Goal: Information Seeking & Learning: Learn about a topic

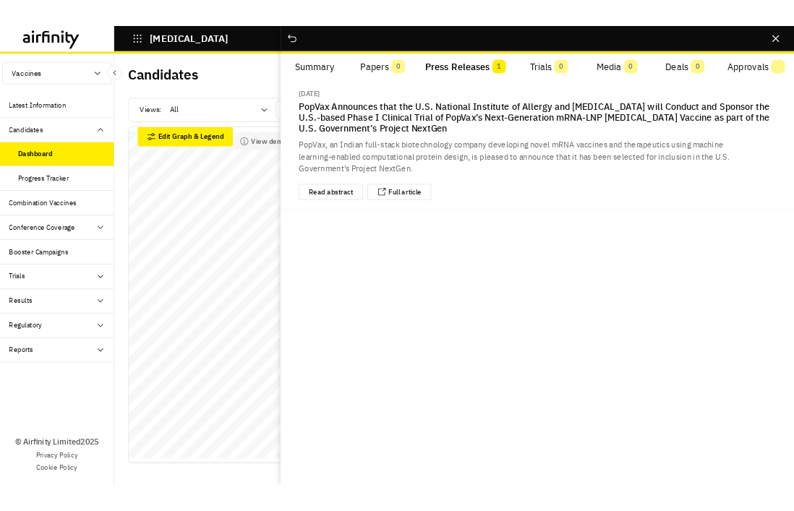
scroll to position [330, 0]
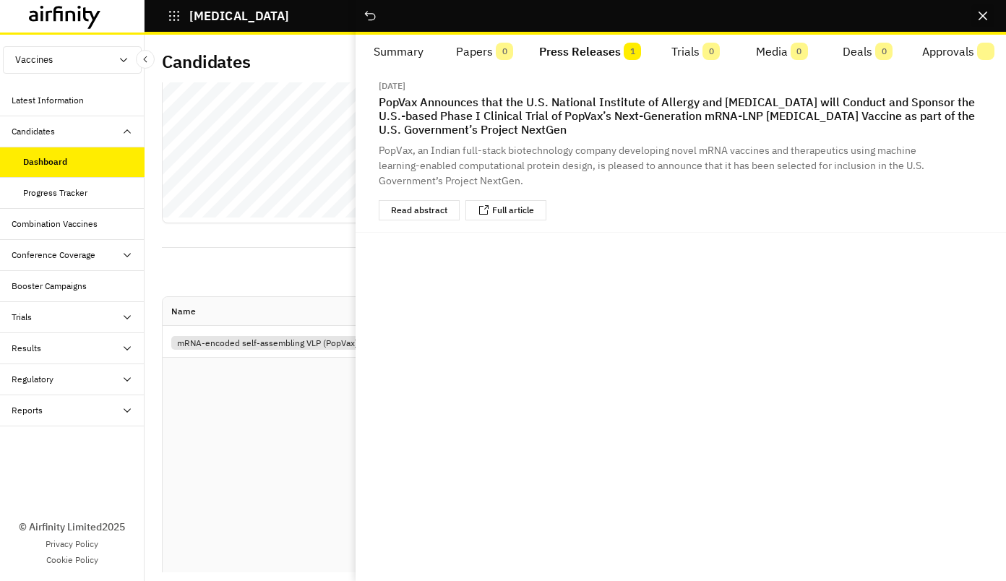
click at [982, 21] on button "Close" at bounding box center [983, 15] width 23 height 23
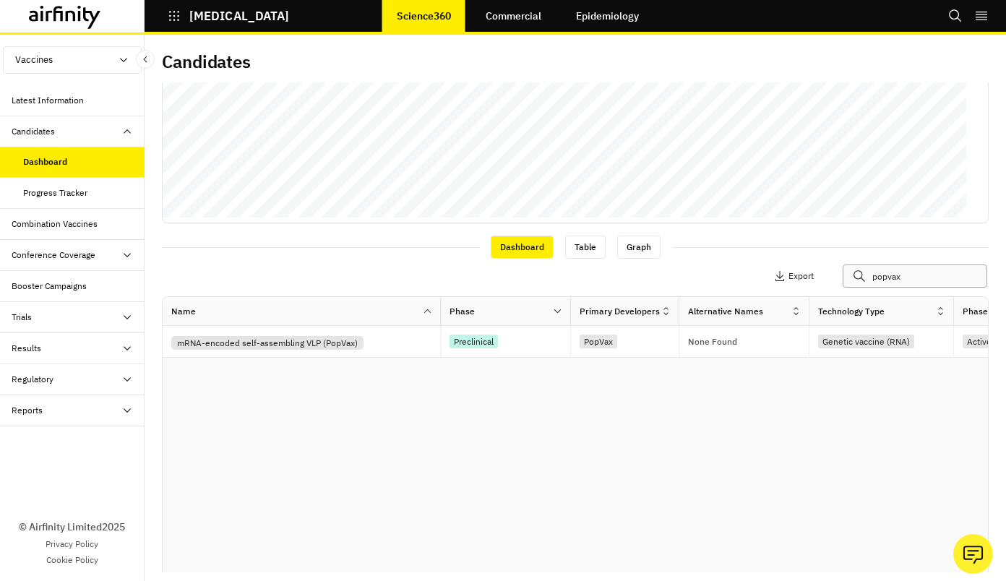
drag, startPoint x: 896, startPoint y: 277, endPoint x: 732, endPoint y: 264, distance: 165.3
click at [778, 277] on div "Apply Filters Columns Export popvax" at bounding box center [799, 276] width 361 height 23
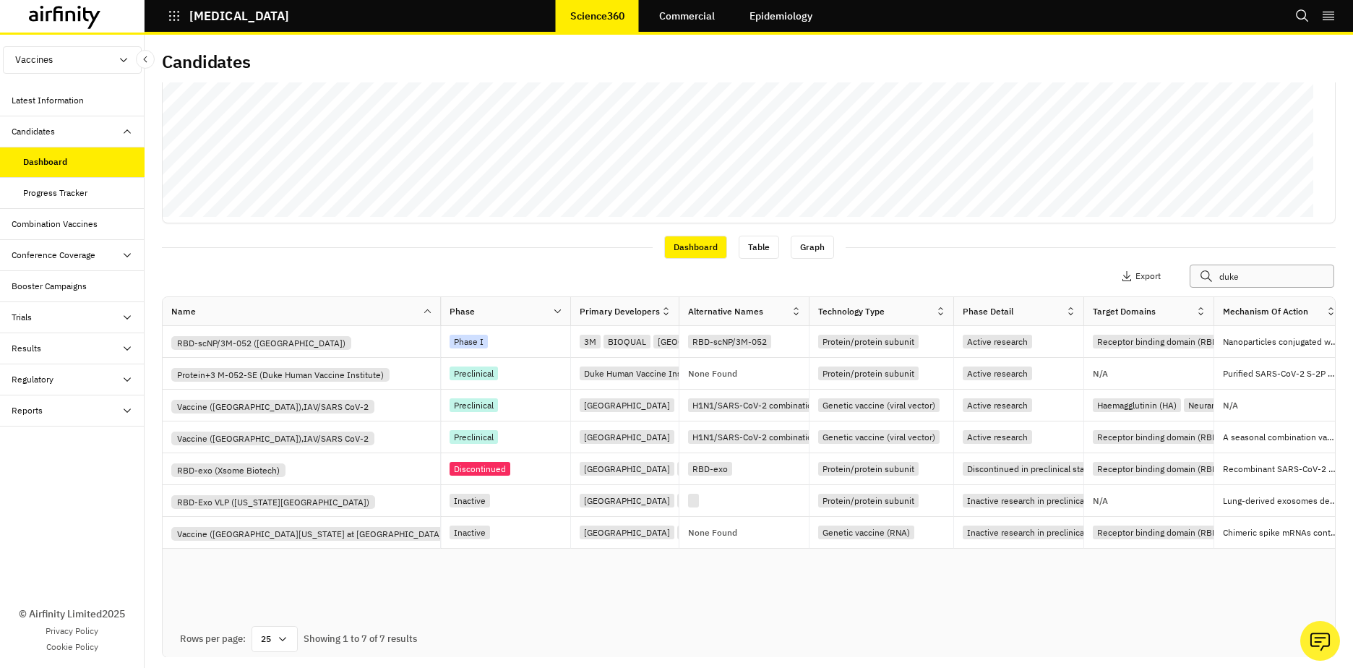
type input "duke"
click at [345, 340] on div "RBD-scNP/3M-052 ([GEOGRAPHIC_DATA])" at bounding box center [261, 343] width 180 height 14
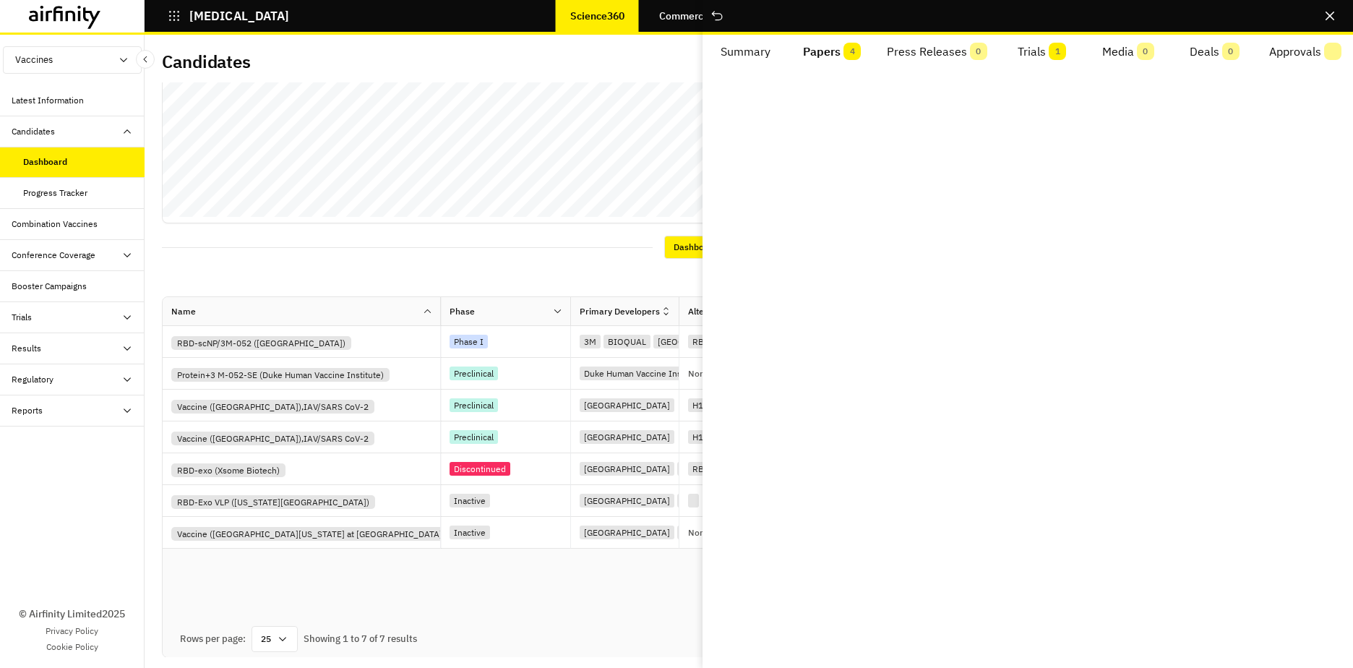
click at [844, 48] on span "4" at bounding box center [852, 51] width 17 height 17
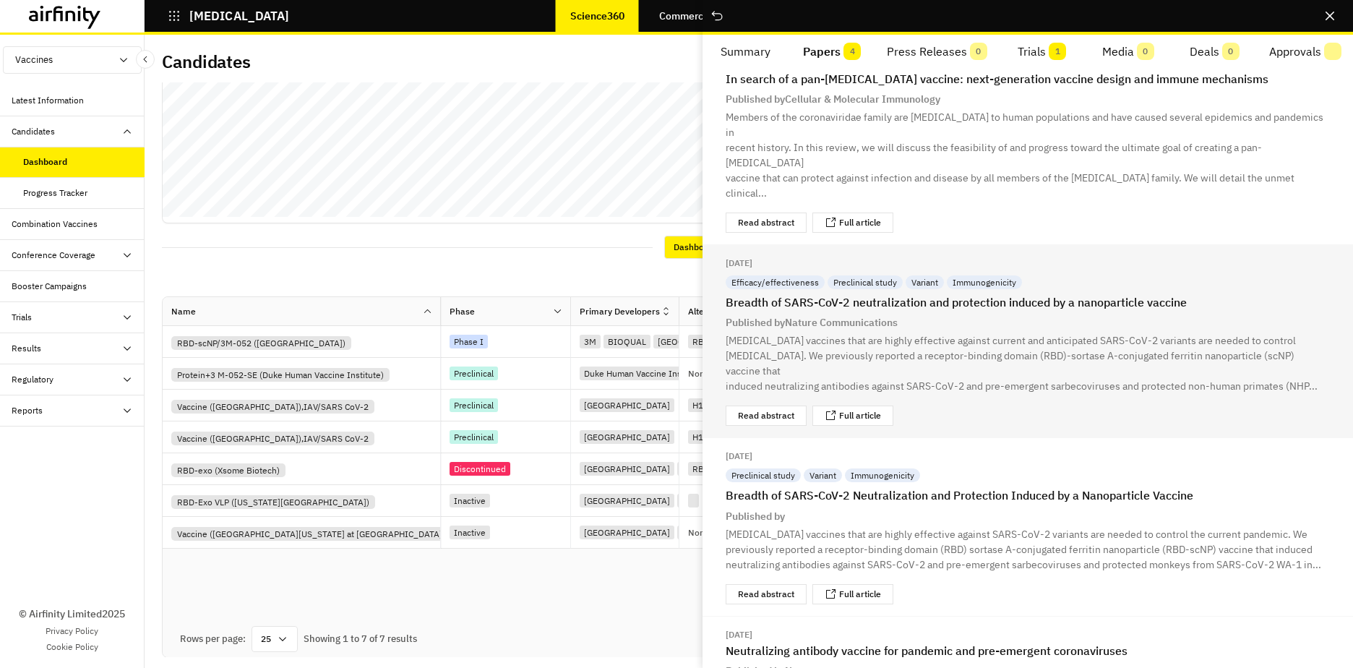
scroll to position [89, 0]
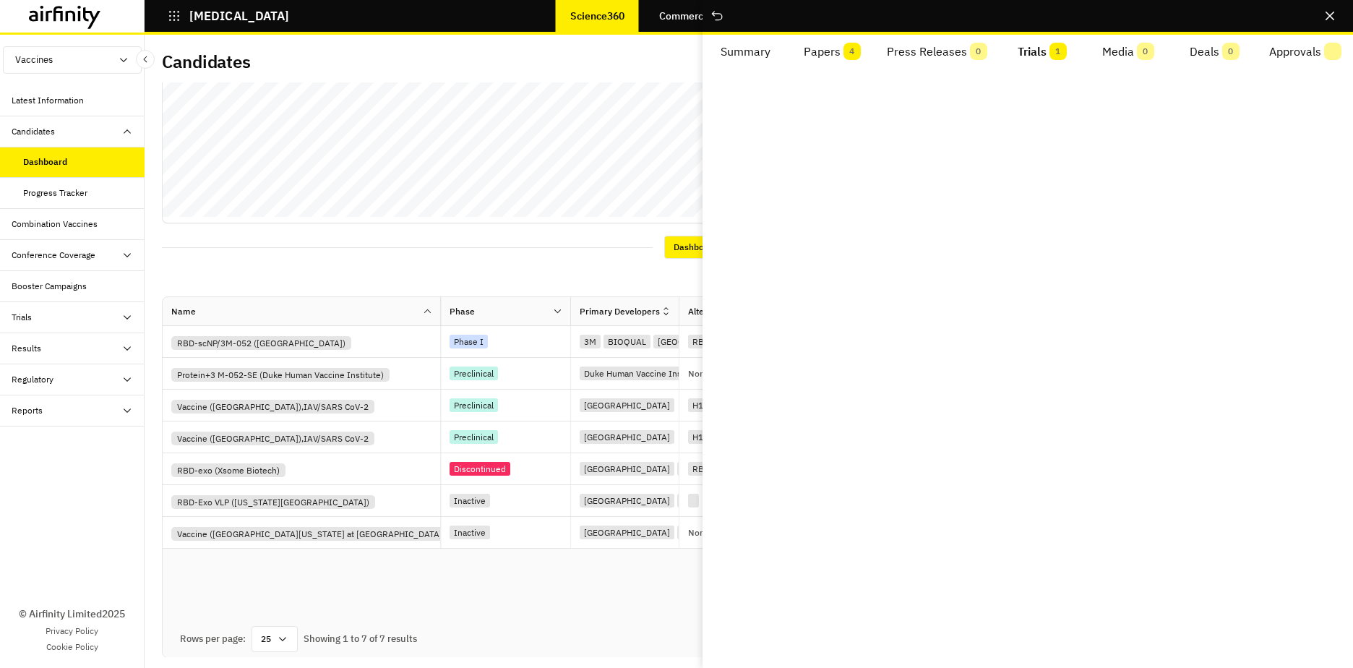
click at [1006, 56] on button "Trials 1" at bounding box center [1042, 52] width 86 height 35
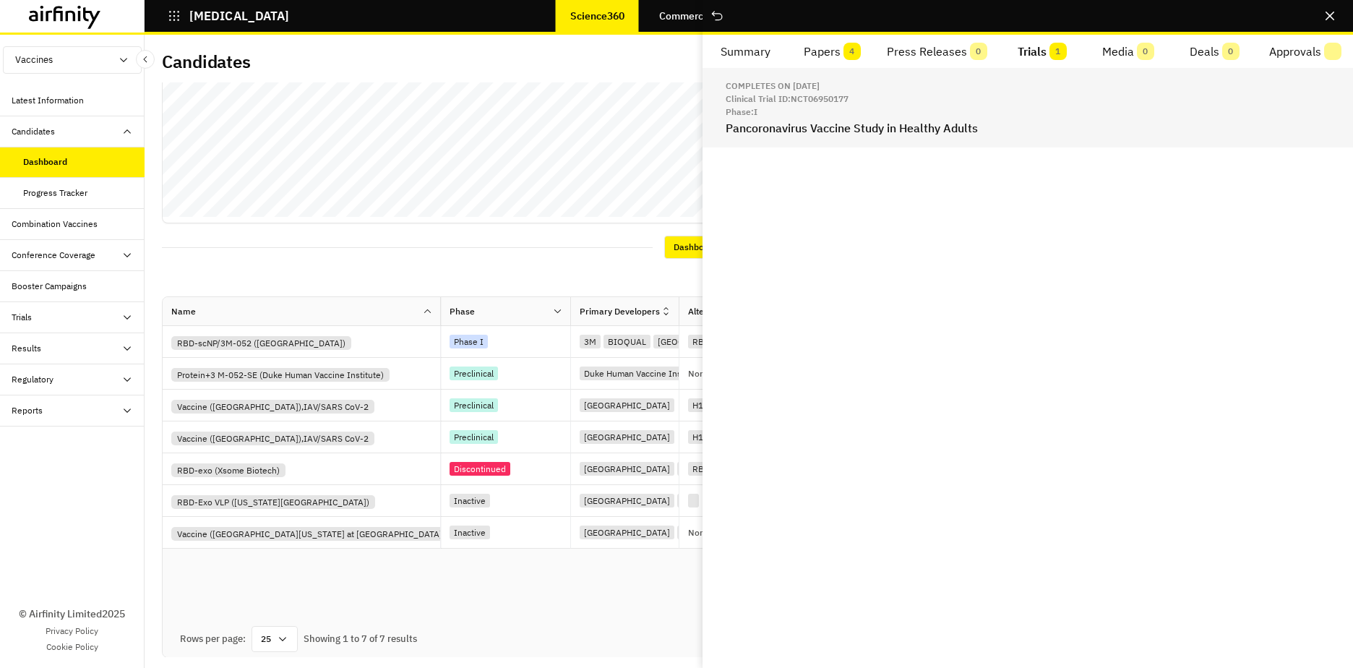
click at [914, 130] on h2 "Pancoronavirus Vaccine Study in Healthy Adults" at bounding box center [1028, 128] width 604 height 14
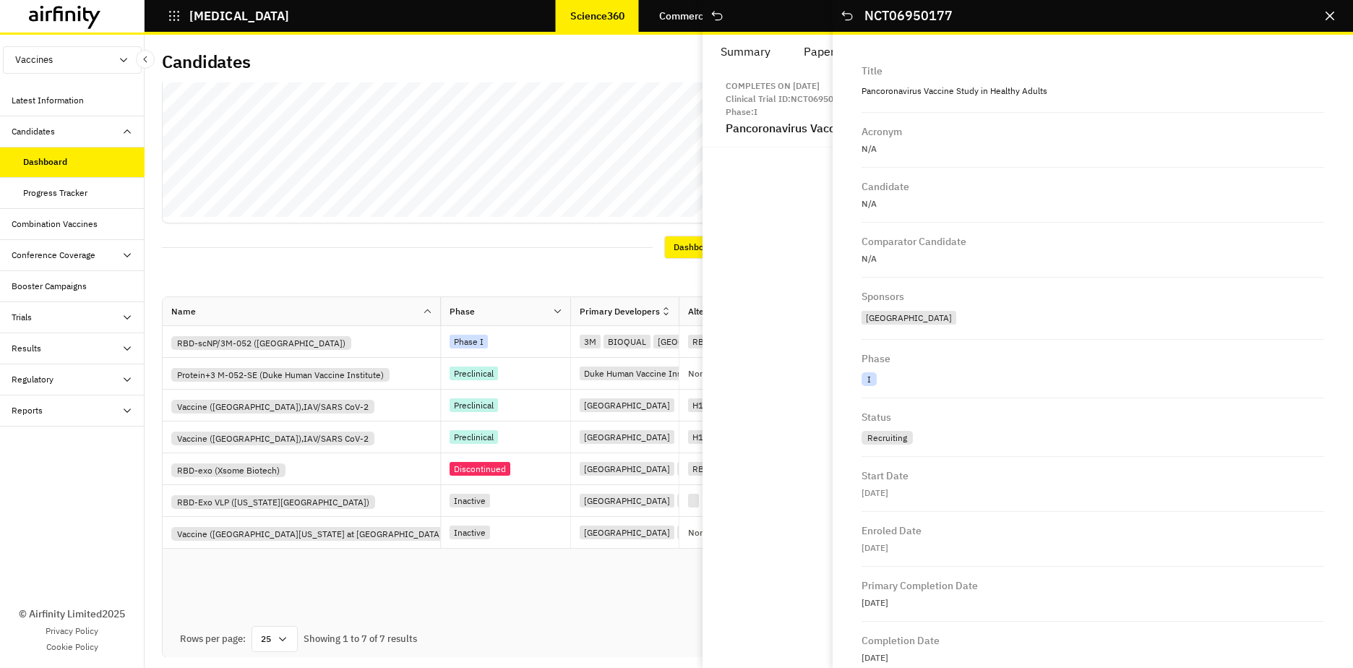
scroll to position [425, 0]
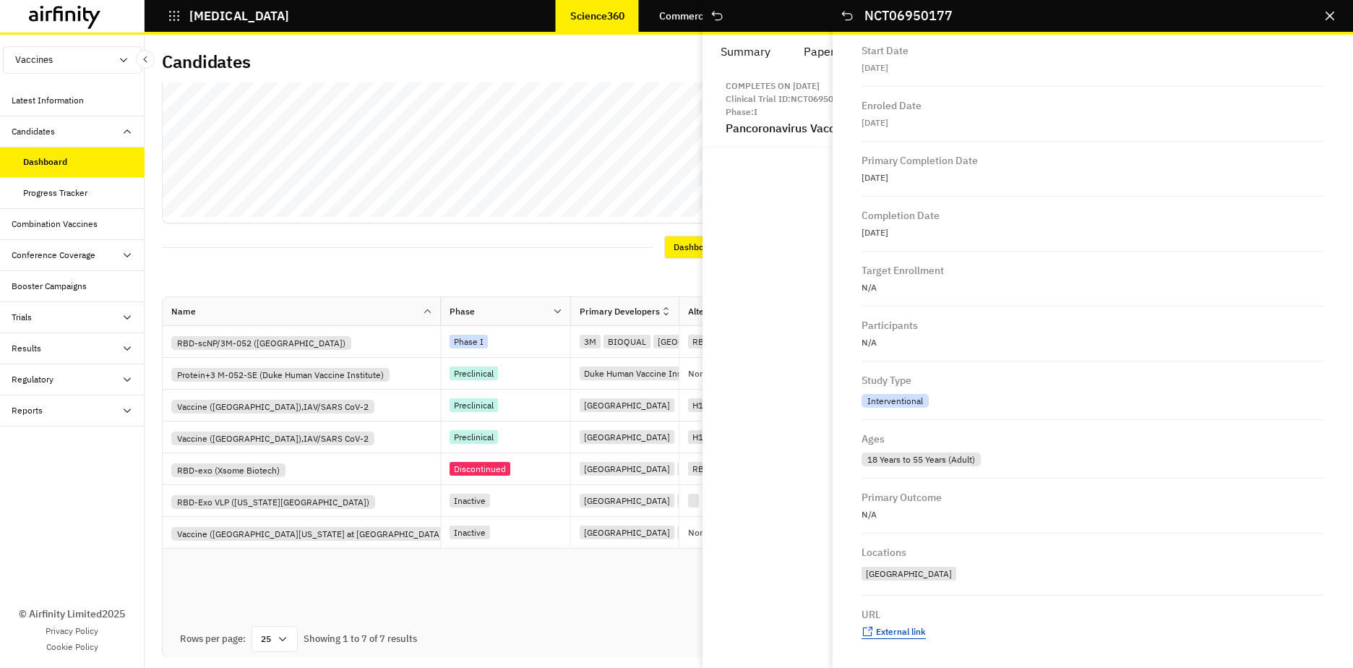
click at [907, 580] on span "External link" at bounding box center [901, 631] width 50 height 11
click at [1006, 17] on icon "Close" at bounding box center [1330, 16] width 9 height 9
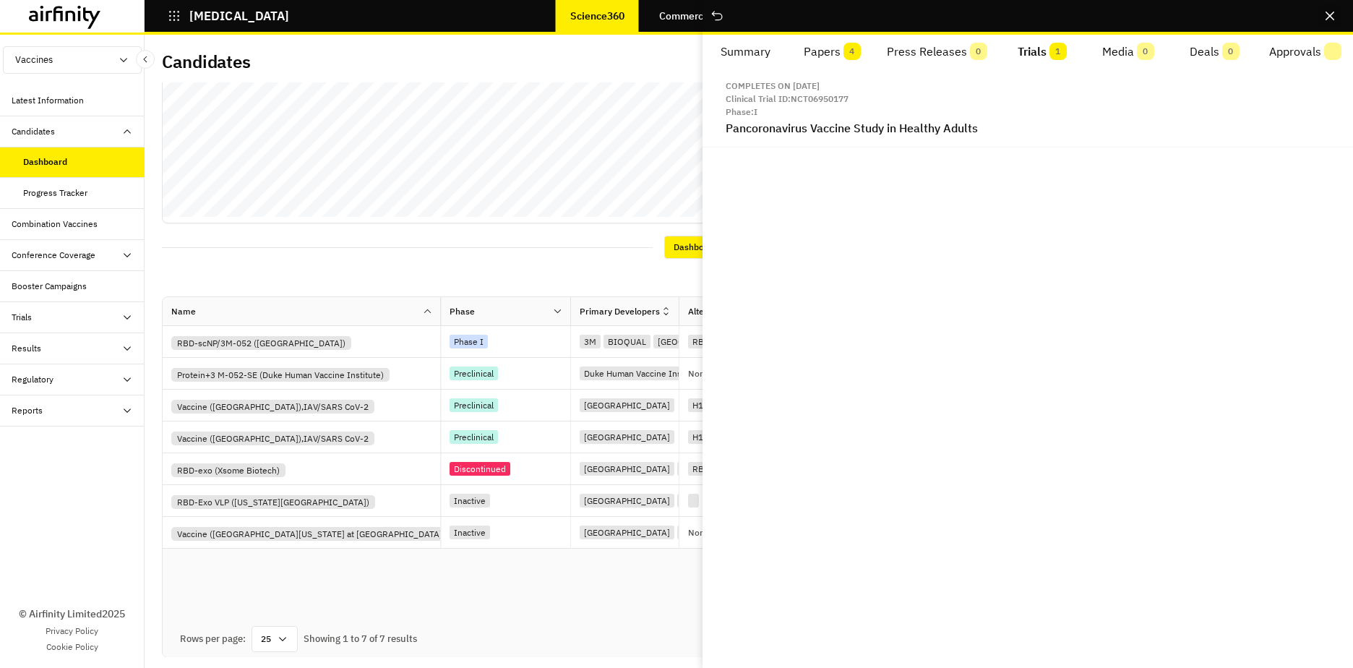
click at [1006, 11] on button "Close" at bounding box center [1330, 15] width 23 height 23
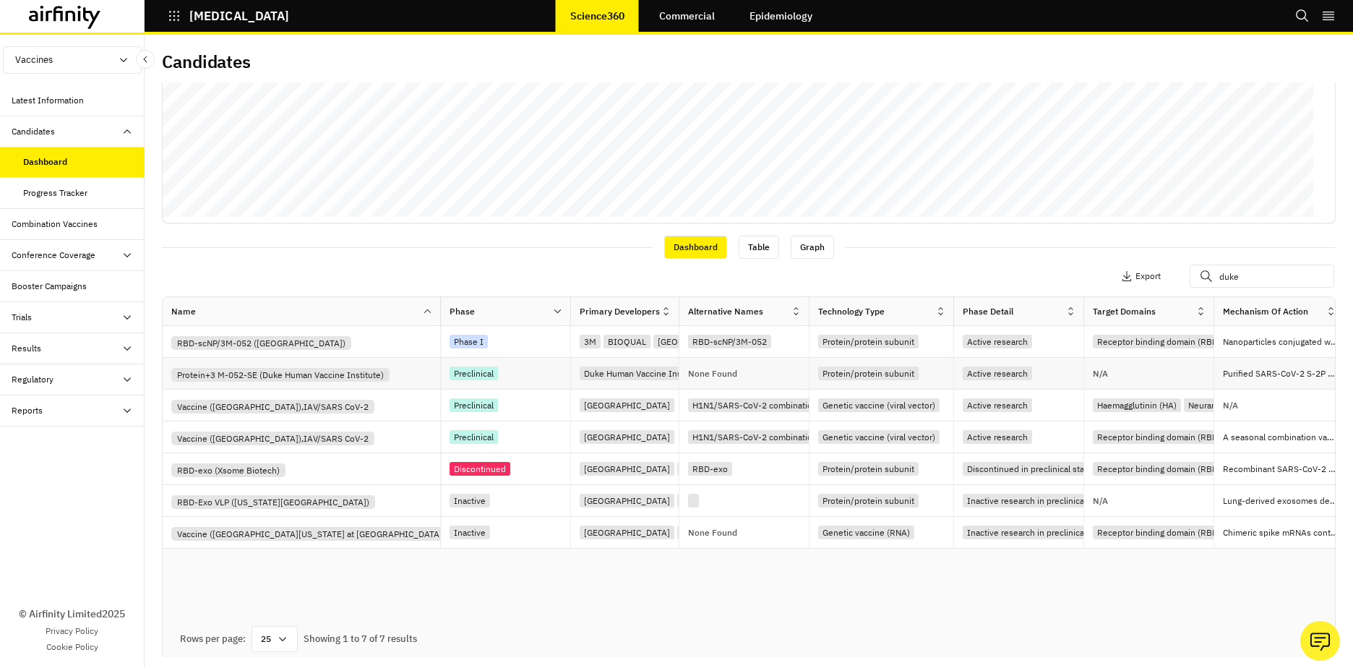
click at [318, 377] on div "Protein+3 M-052-SE (Duke Human Vaccine Institute)" at bounding box center [280, 375] width 218 height 14
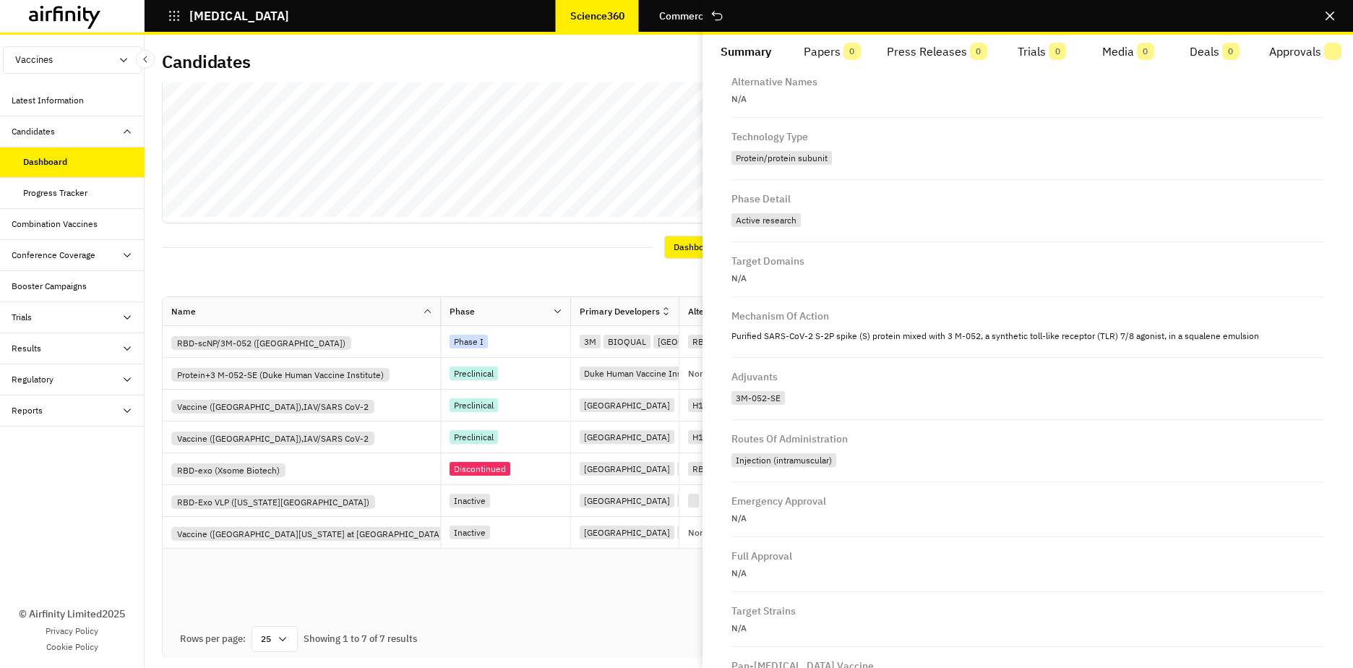
scroll to position [0, 0]
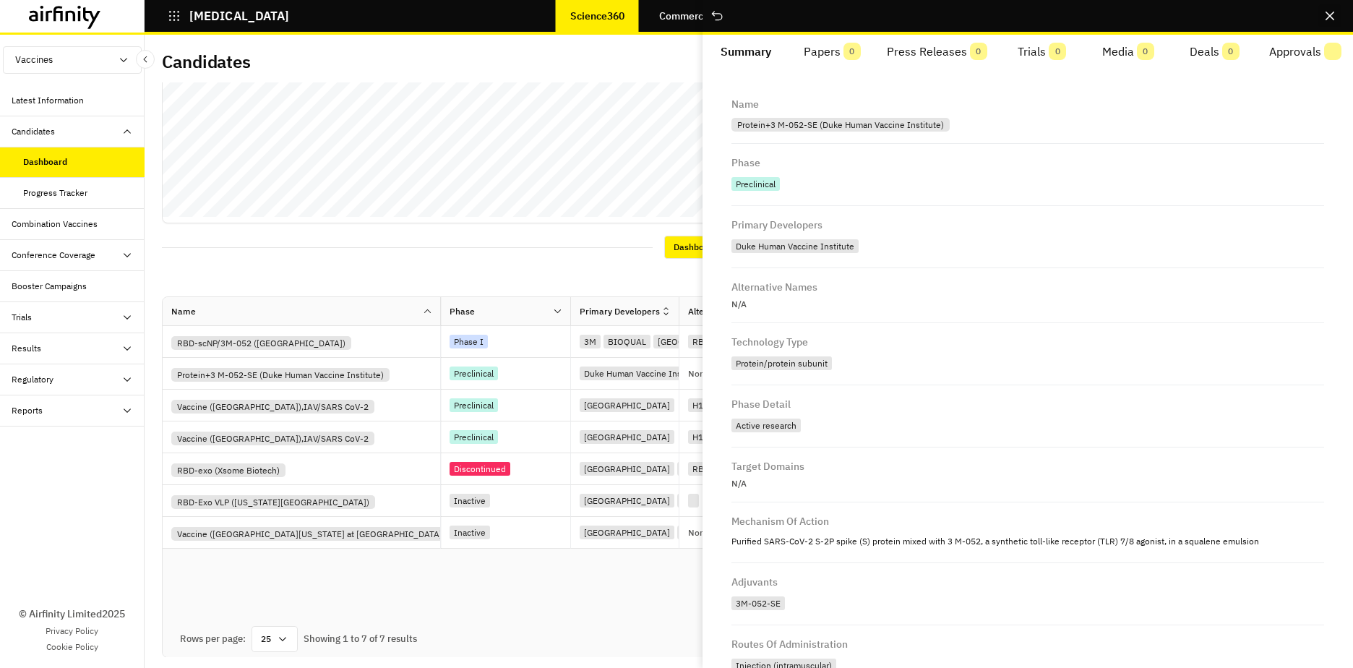
click at [1006, 14] on icon "Close" at bounding box center [1330, 16] width 9 height 9
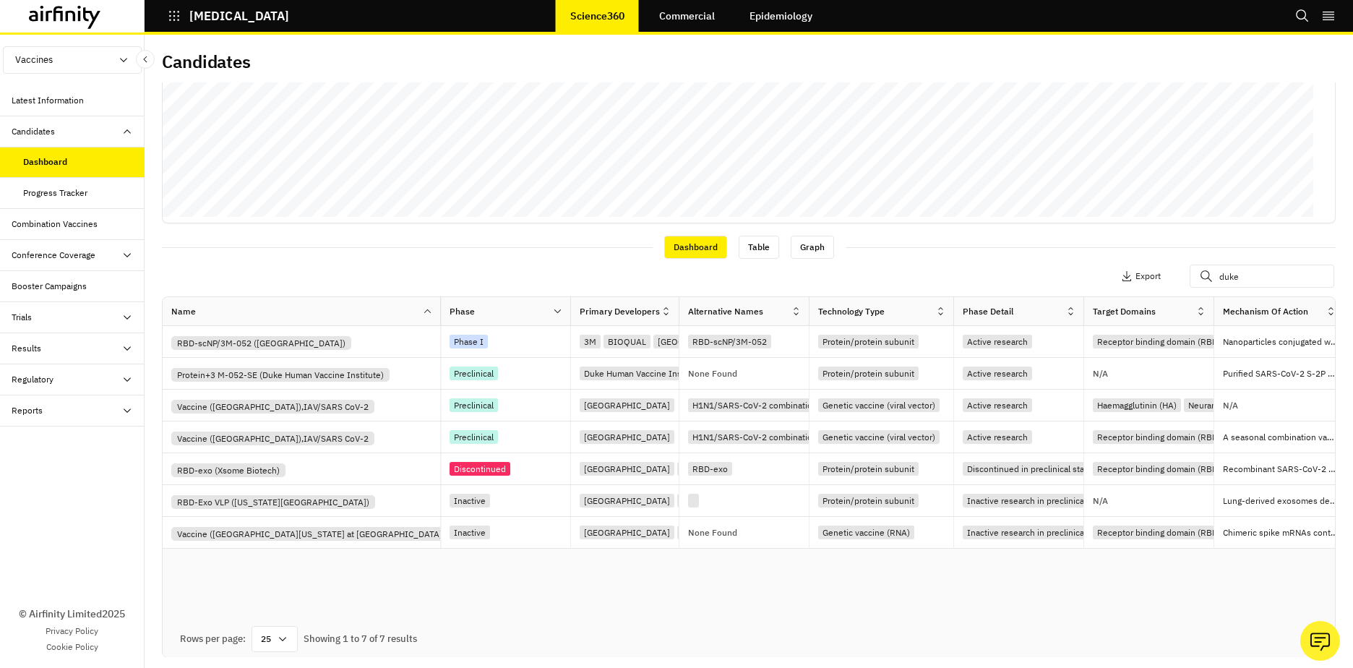
drag, startPoint x: 595, startPoint y: 621, endPoint x: 762, endPoint y: 621, distance: 167.0
click at [762, 580] on div "Rows per page: 25 Showing 1 to 7 of 7 results" at bounding box center [749, 639] width 1173 height 36
drag, startPoint x: 1251, startPoint y: 279, endPoint x: 1153, endPoint y: 273, distance: 97.8
click at [1006, 273] on div "Apply Filters Columns Export duke" at bounding box center [1146, 276] width 361 height 23
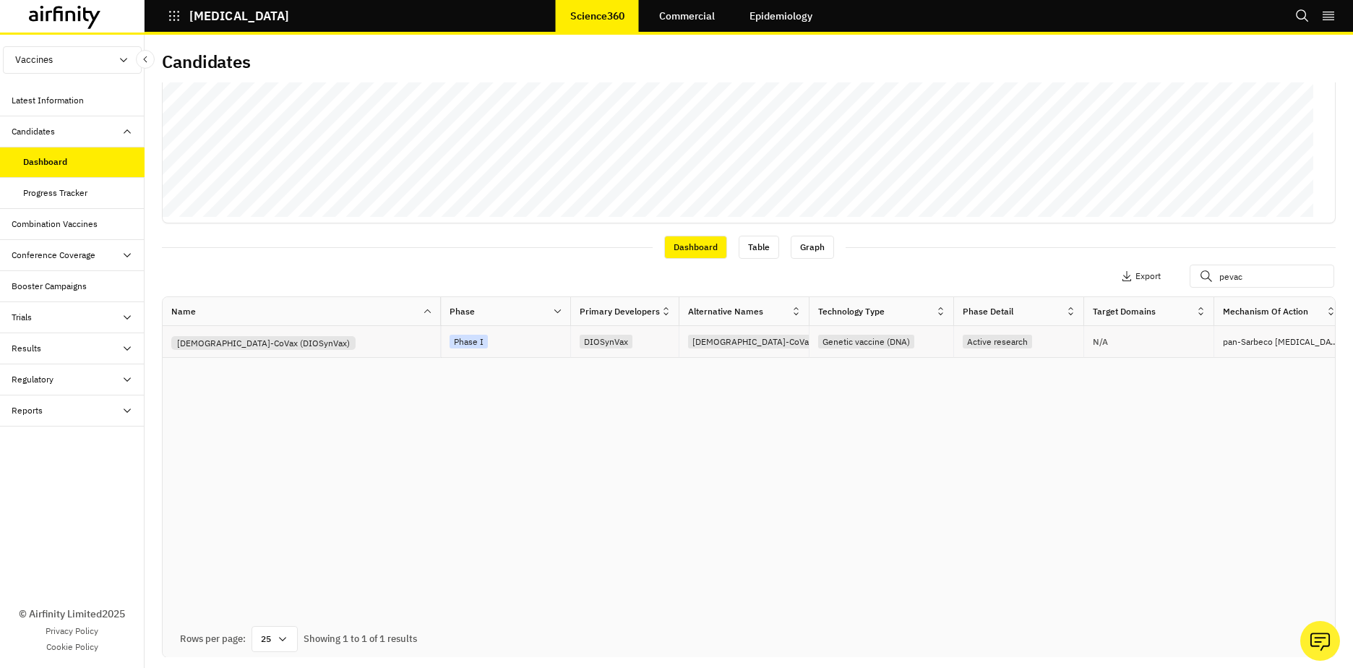
click at [330, 347] on div "[DEMOGRAPHIC_DATA]-CoVax (DIOSynVax)" at bounding box center [305, 341] width 269 height 17
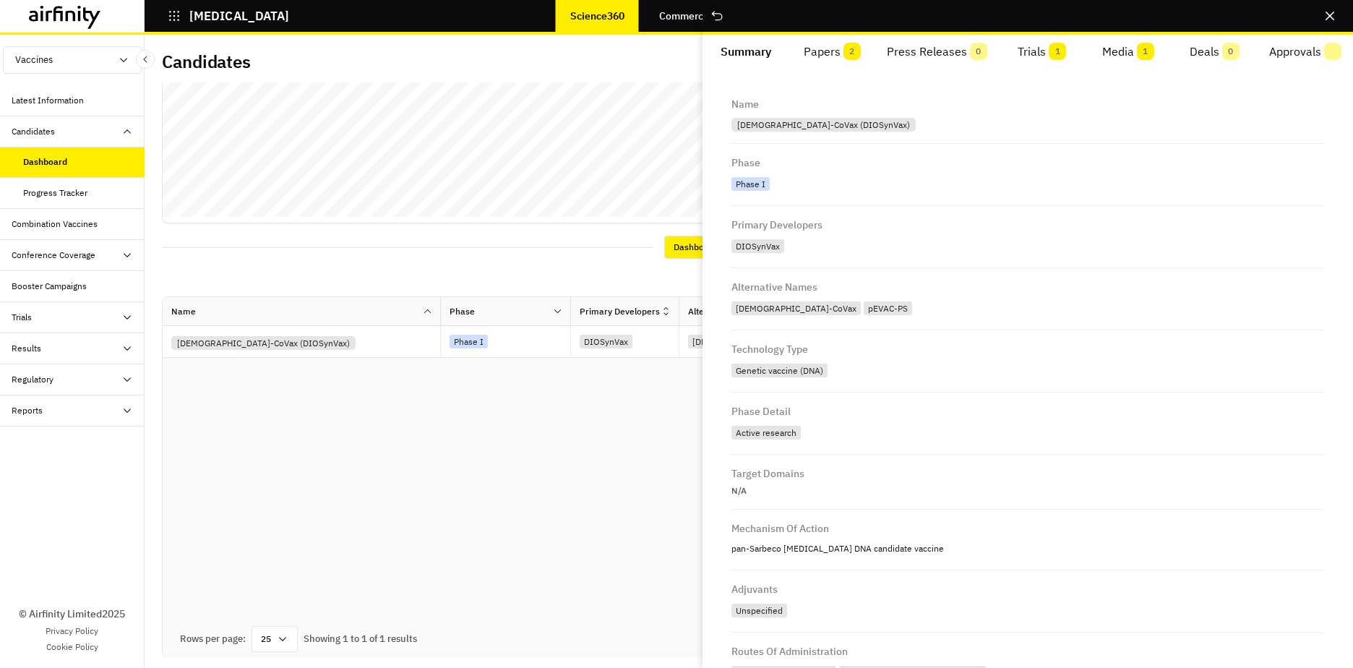
click at [839, 56] on button "Papers 2" at bounding box center [832, 52] width 86 height 35
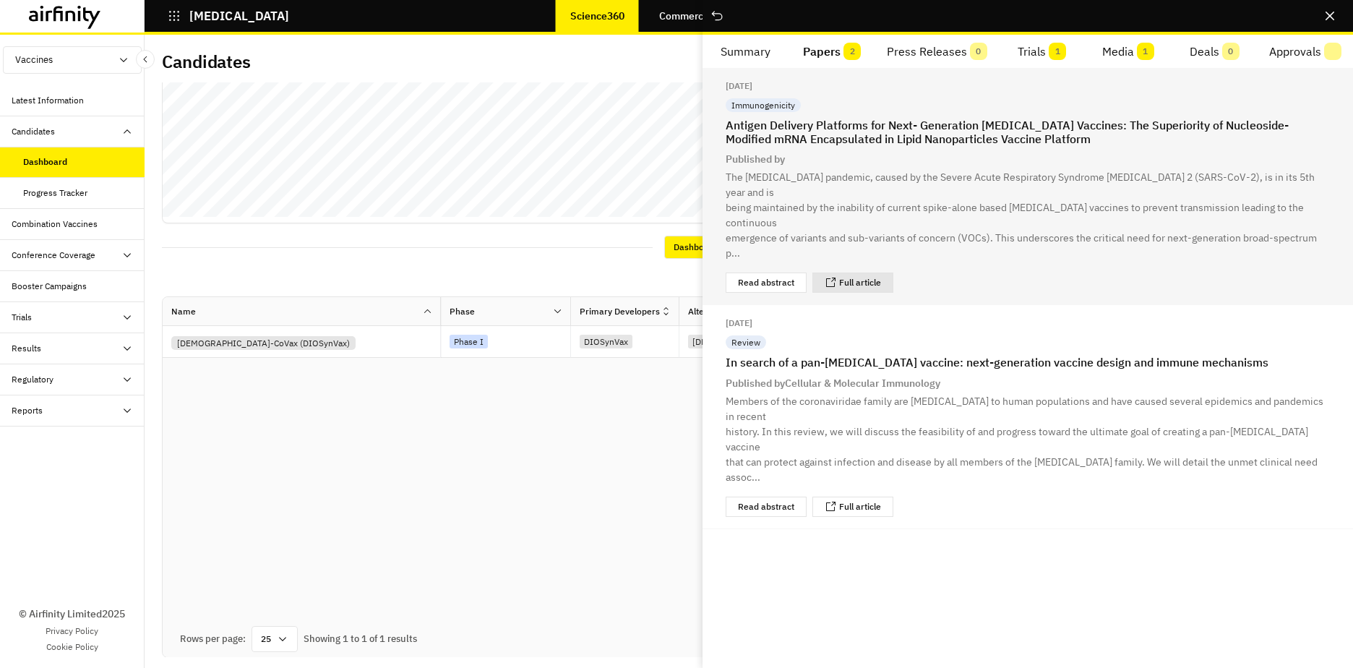
click at [875, 273] on div "Full article" at bounding box center [853, 283] width 81 height 20
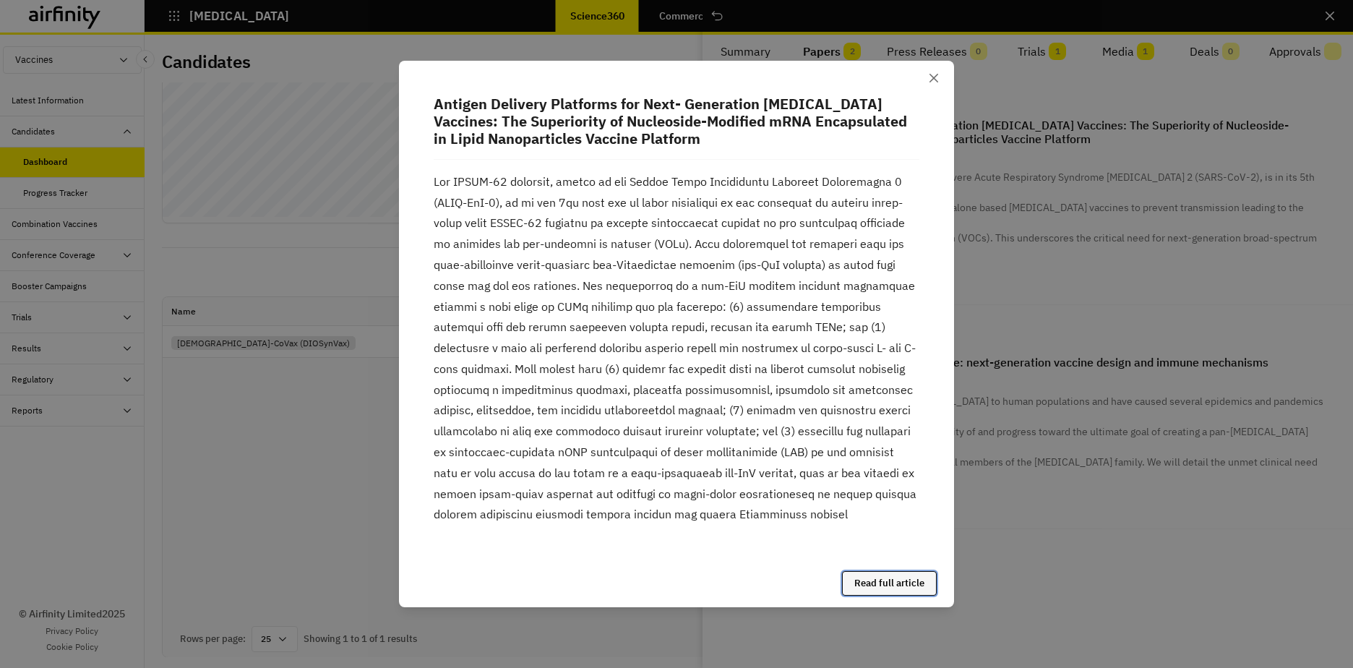
click at [884, 580] on link "Read full article" at bounding box center [889, 583] width 95 height 25
click at [931, 74] on icon "Close" at bounding box center [934, 78] width 9 height 9
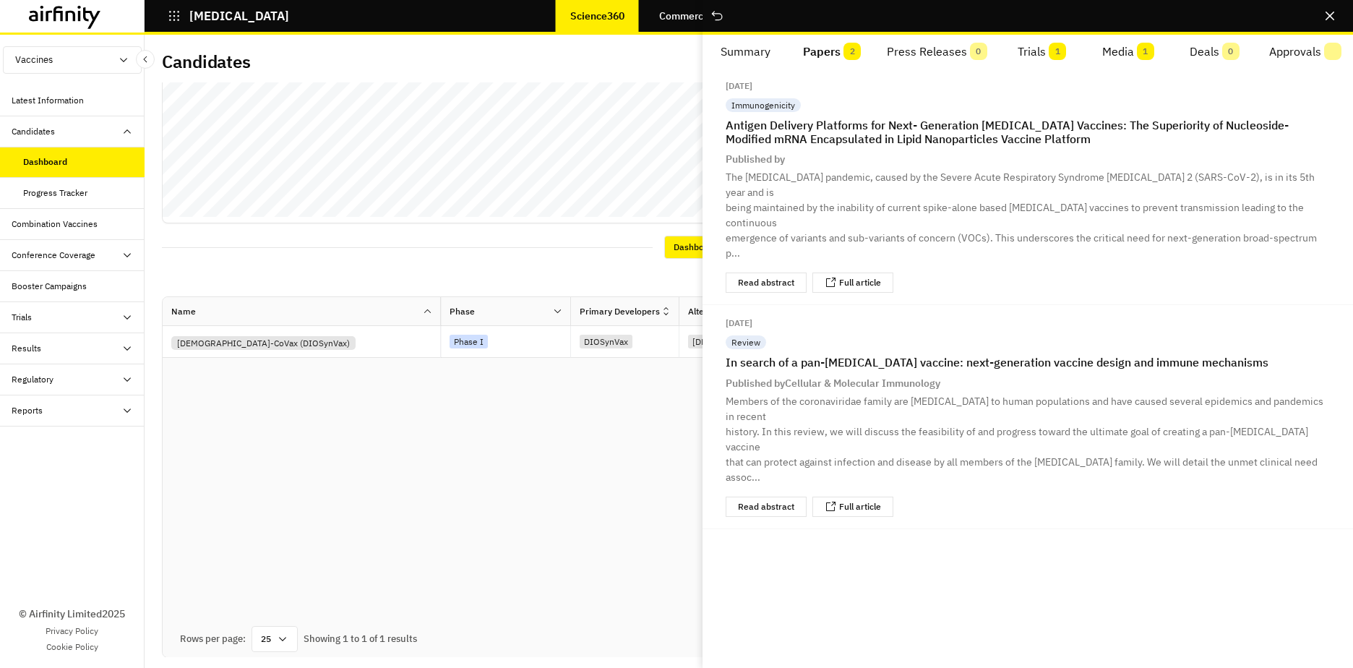
click at [841, 53] on button "Papers 2" at bounding box center [832, 52] width 86 height 35
click at [1006, 16] on button "Close" at bounding box center [1330, 15] width 23 height 23
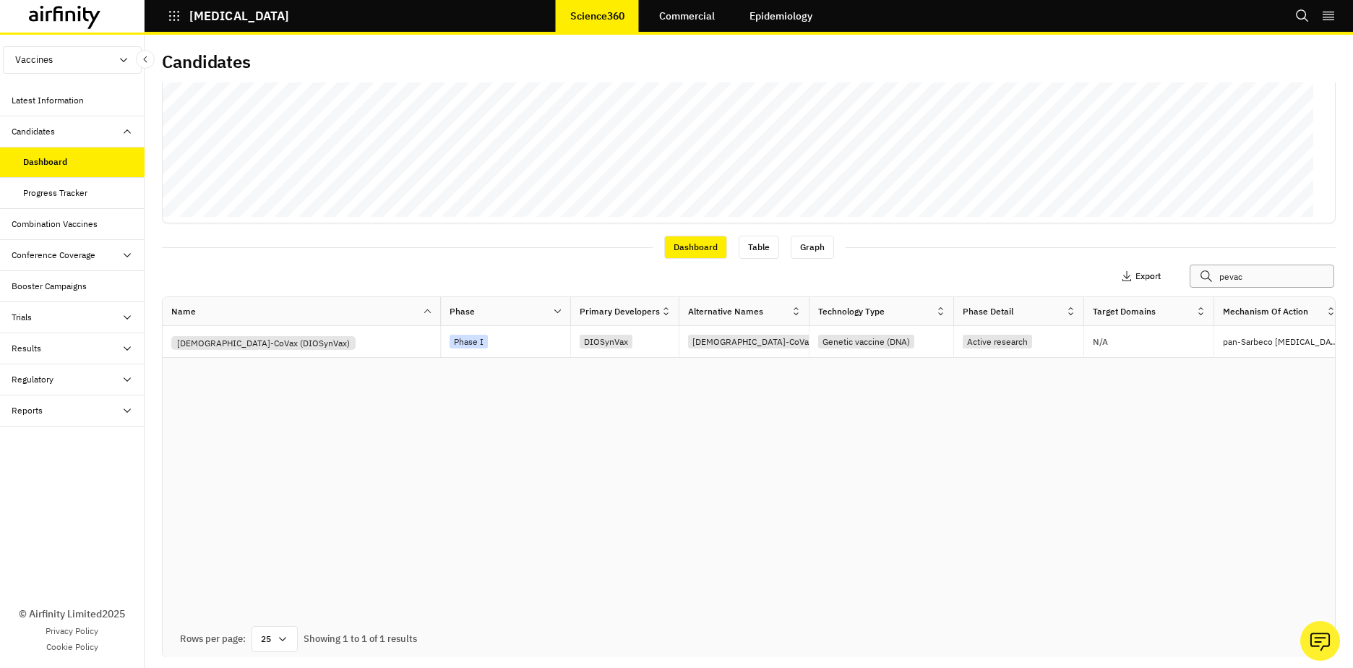
drag, startPoint x: 1234, startPoint y: 279, endPoint x: 1134, endPoint y: 279, distance: 99.8
click at [1006, 280] on div "Apply Filters Columns Export pevac" at bounding box center [1146, 276] width 361 height 23
type input "diosyn"
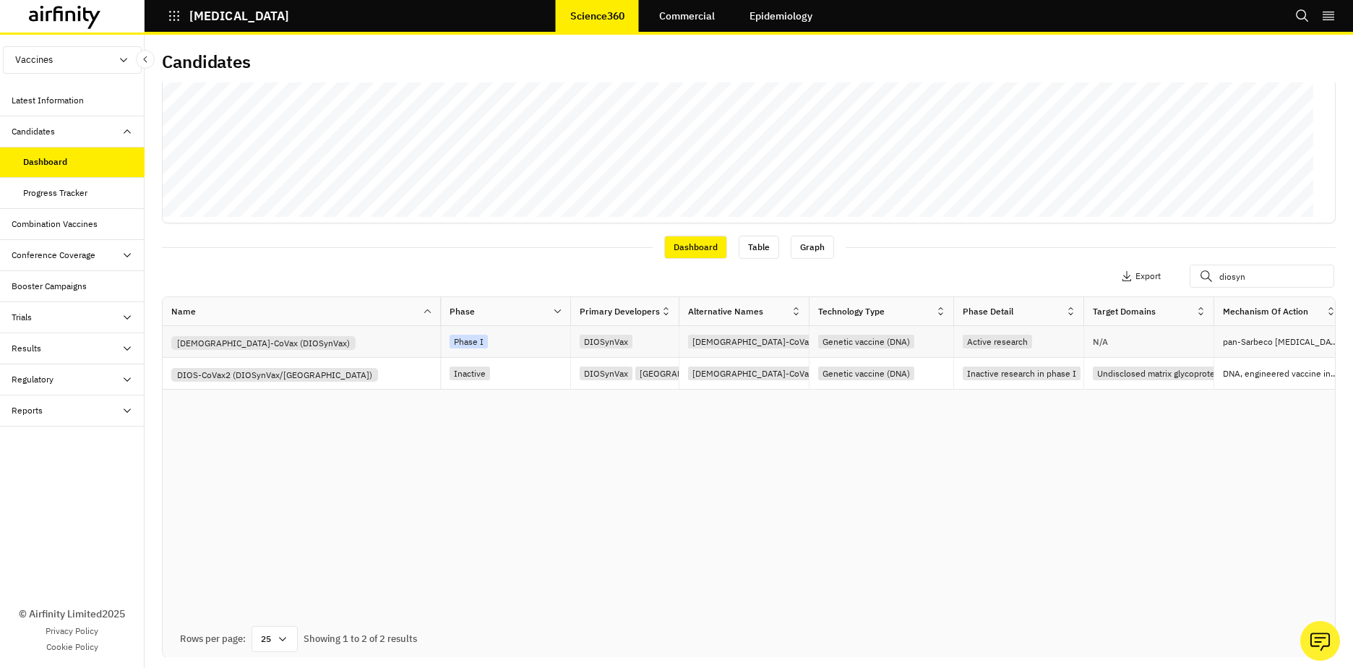
click at [325, 340] on div "[DEMOGRAPHIC_DATA]-CoVax (DIOSynVax)" at bounding box center [305, 341] width 269 height 17
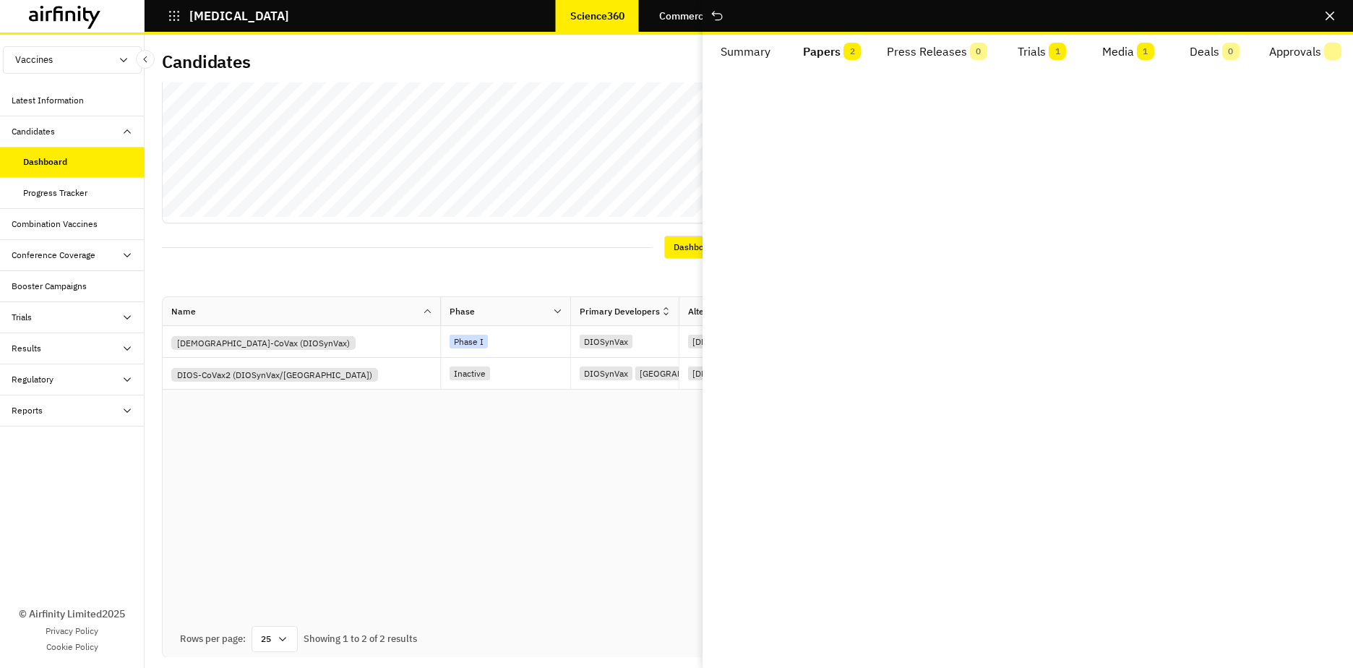
click at [828, 42] on button "Papers 2" at bounding box center [832, 52] width 86 height 35
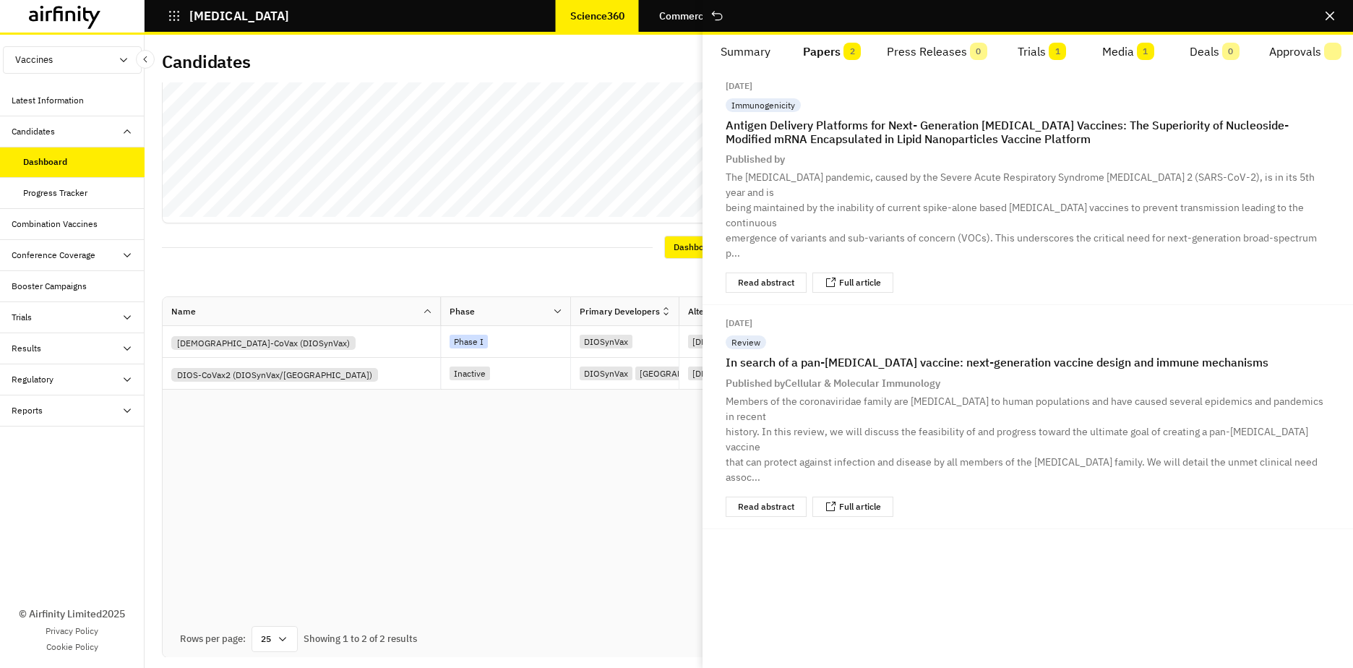
click at [1006, 52] on button "Trials 1" at bounding box center [1042, 52] width 86 height 35
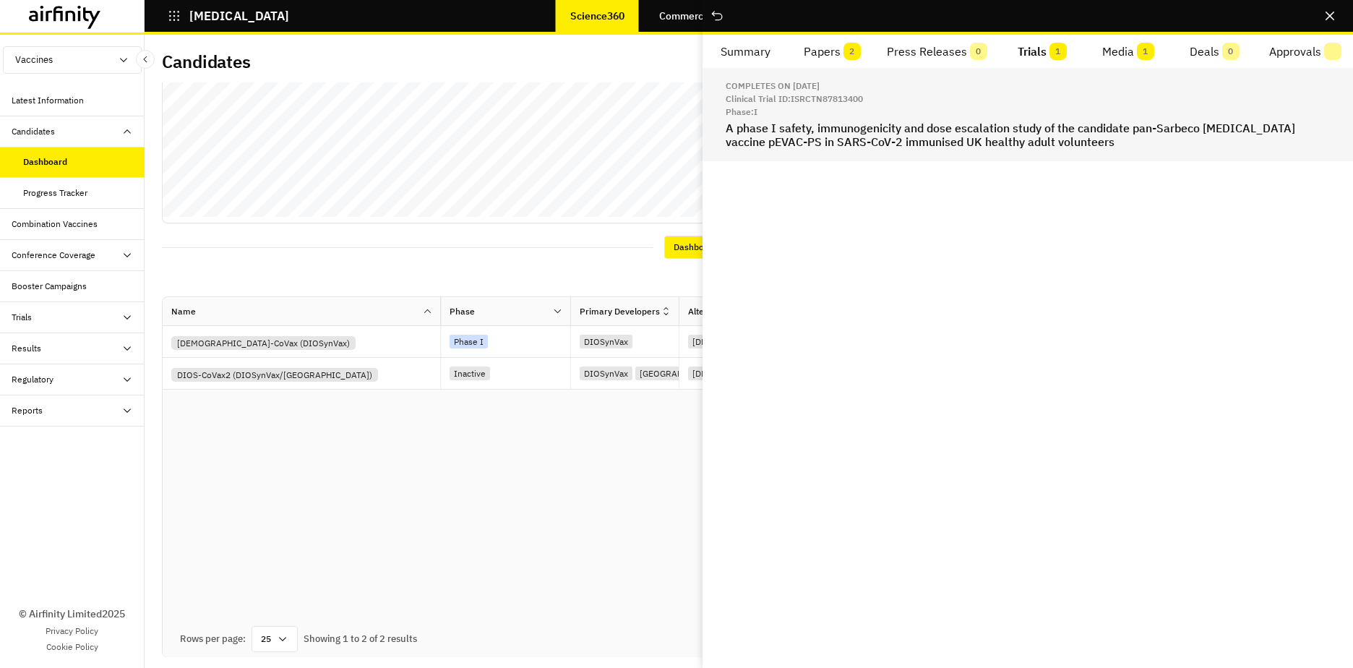
click at [1006, 137] on h2 at bounding box center [1028, 134] width 604 height 27
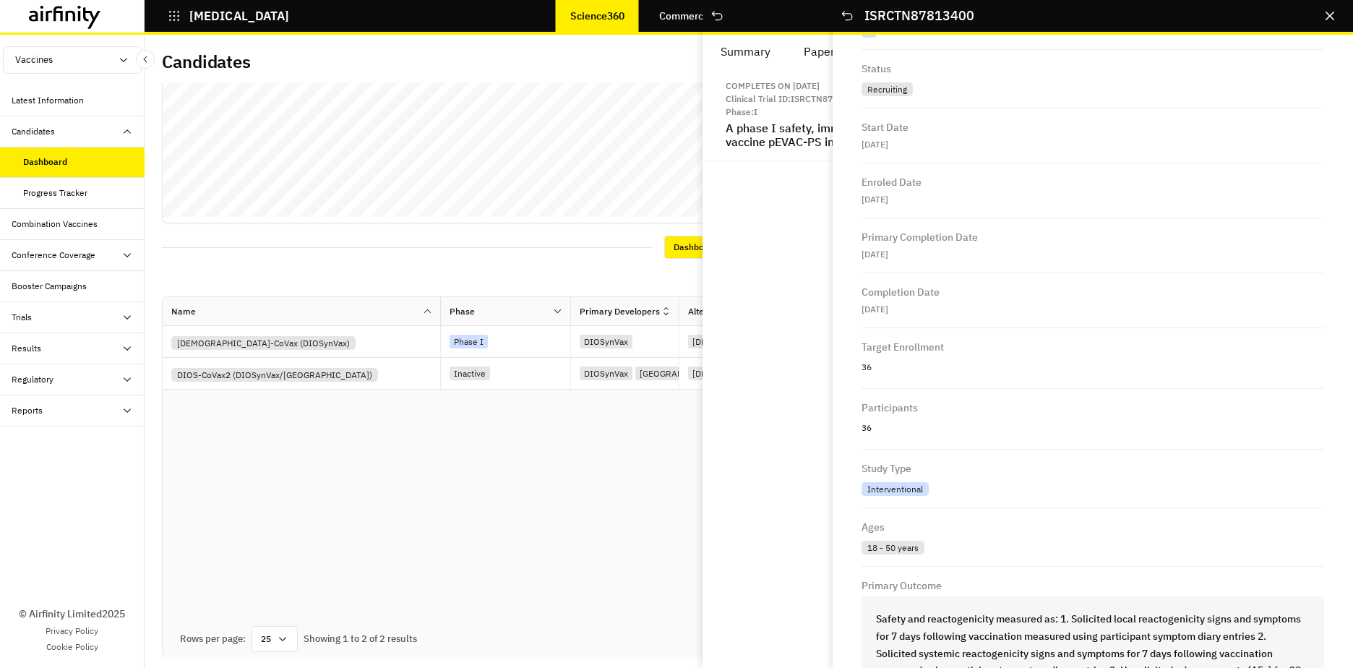
scroll to position [603, 0]
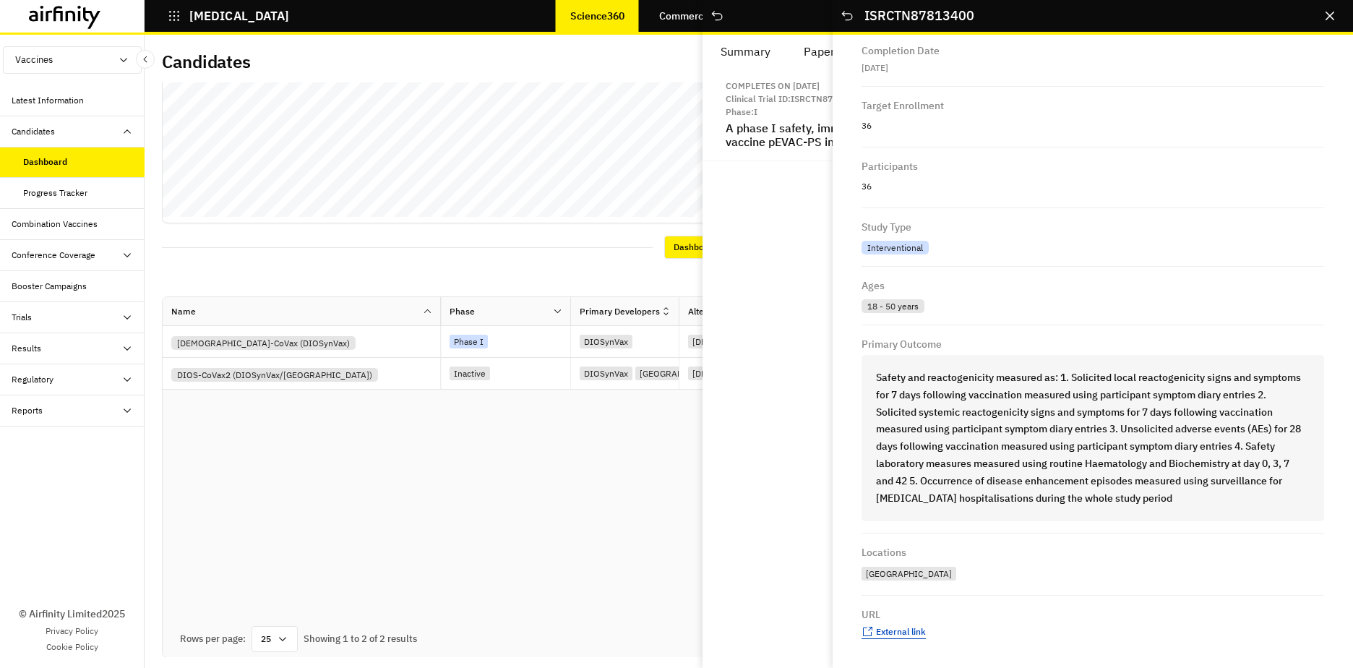
click at [899, 580] on span "External link" at bounding box center [901, 631] width 50 height 11
click at [1006, 11] on button "Close" at bounding box center [1330, 15] width 23 height 23
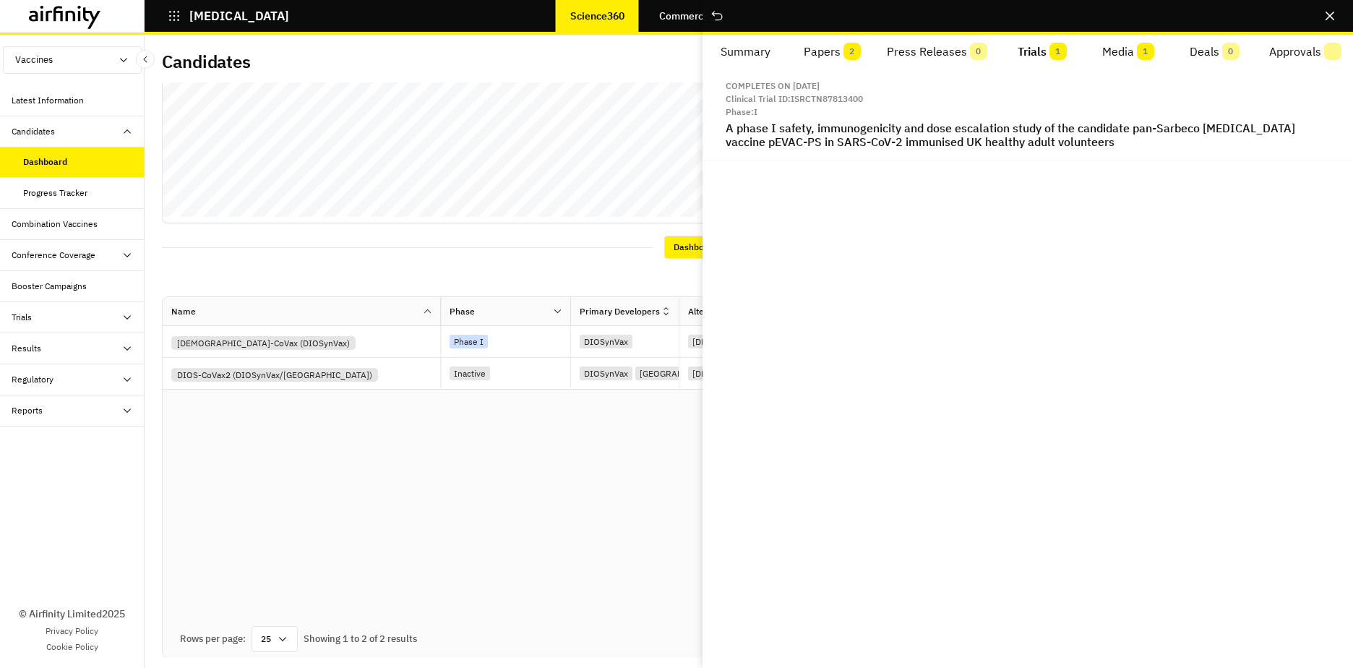
click at [1006, 51] on button "Media 1" at bounding box center [1128, 52] width 86 height 35
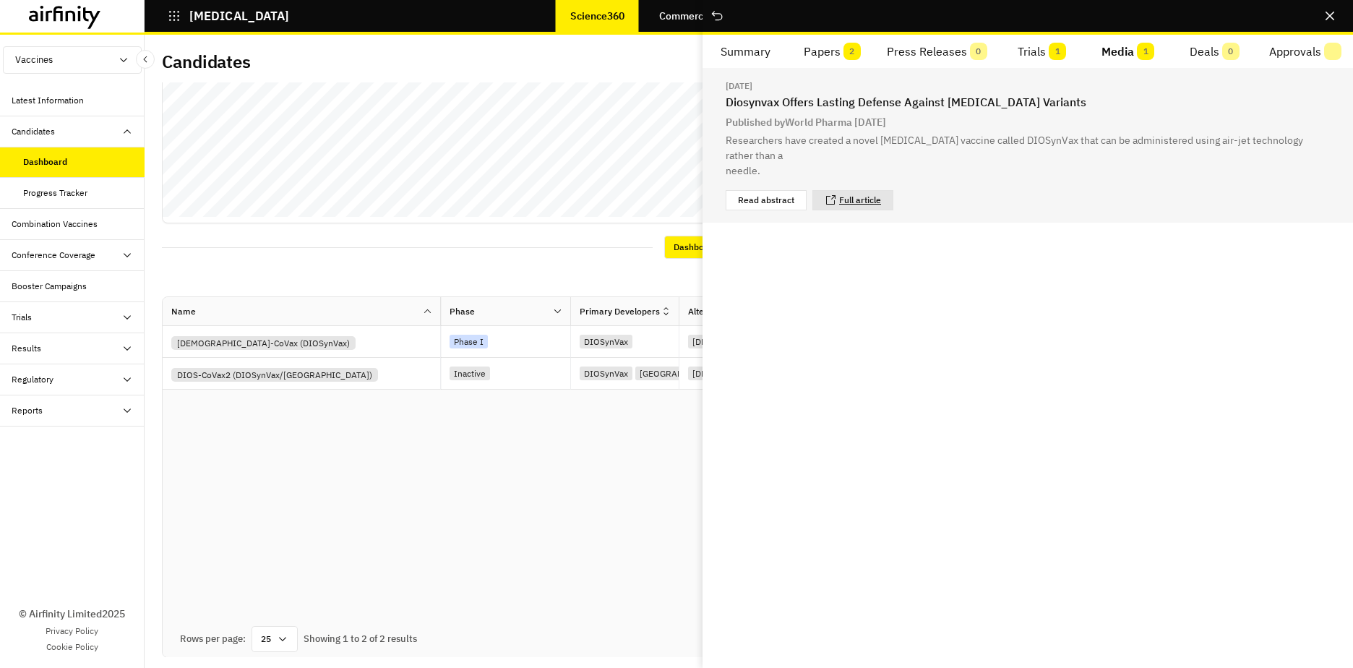
click at [847, 196] on link "Full article" at bounding box center [860, 200] width 42 height 9
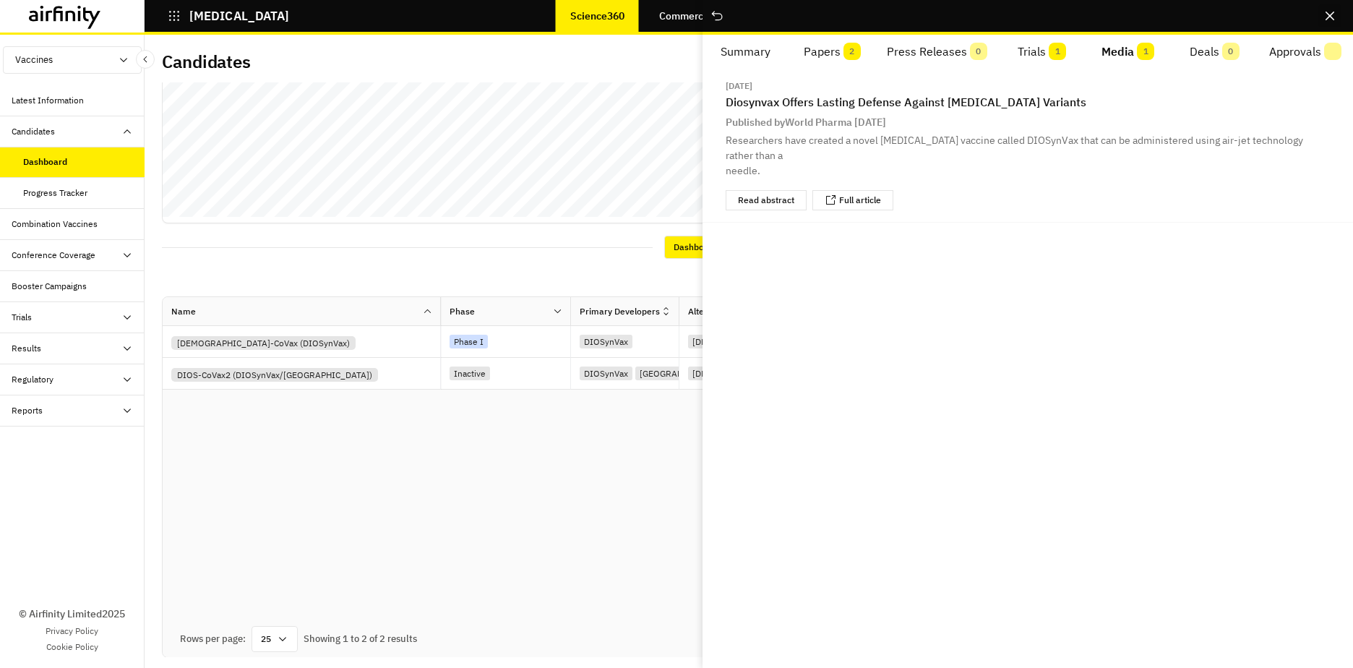
click at [1006, 20] on icon "Close" at bounding box center [1330, 16] width 9 height 9
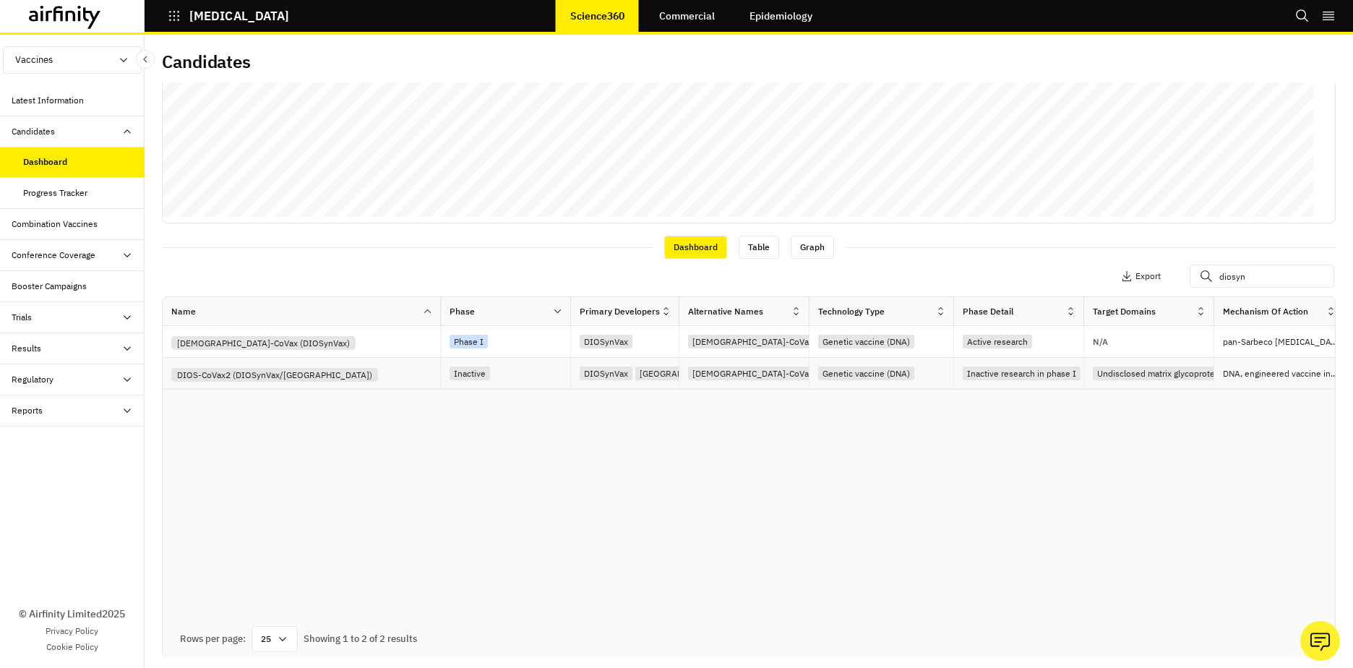
click at [402, 378] on div "DIOS-CoVax2 (DIOSynVax/[GEOGRAPHIC_DATA])" at bounding box center [305, 373] width 269 height 17
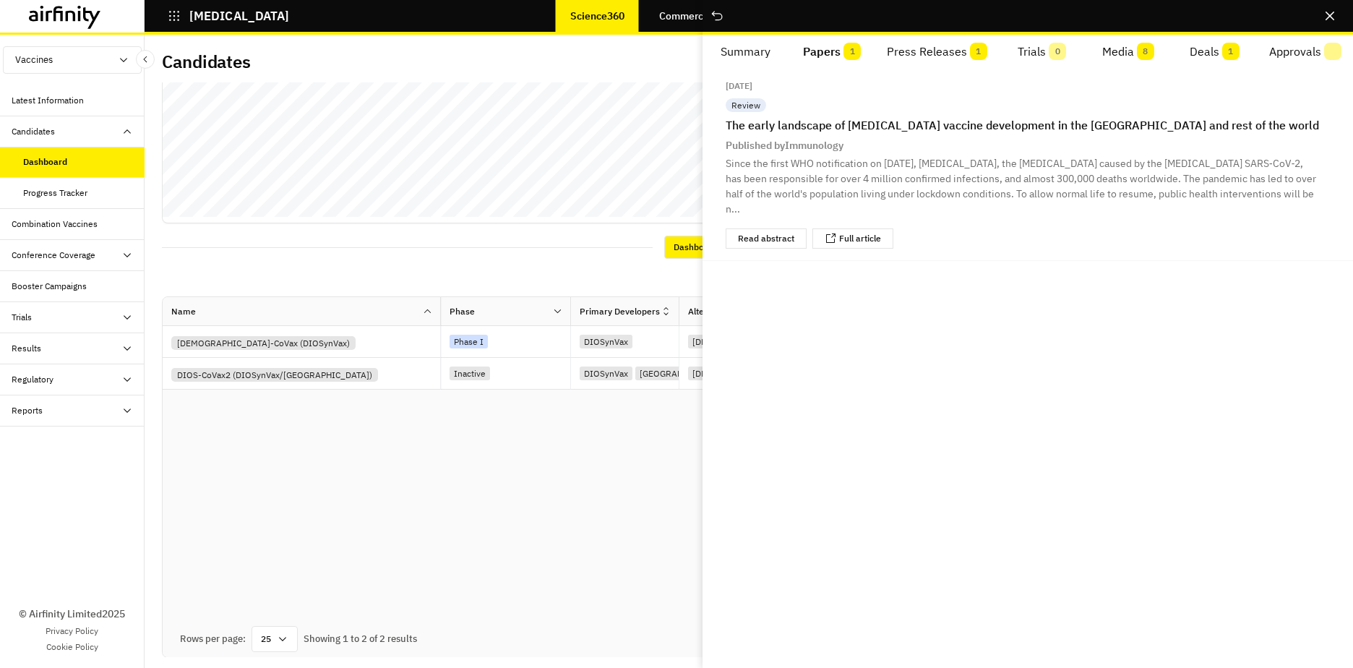
click at [836, 59] on button "Papers 1" at bounding box center [832, 52] width 86 height 35
click at [976, 54] on span "1" at bounding box center [978, 51] width 17 height 17
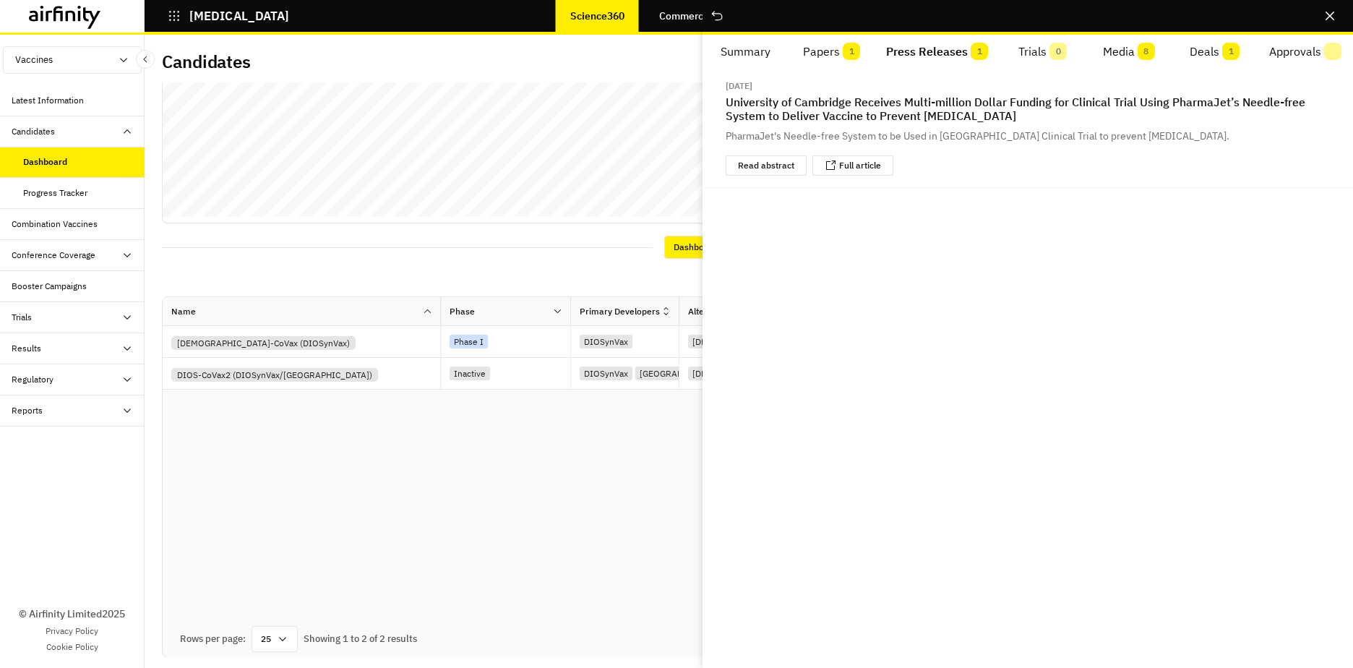
click at [1006, 54] on button "Deals 1" at bounding box center [1215, 52] width 86 height 35
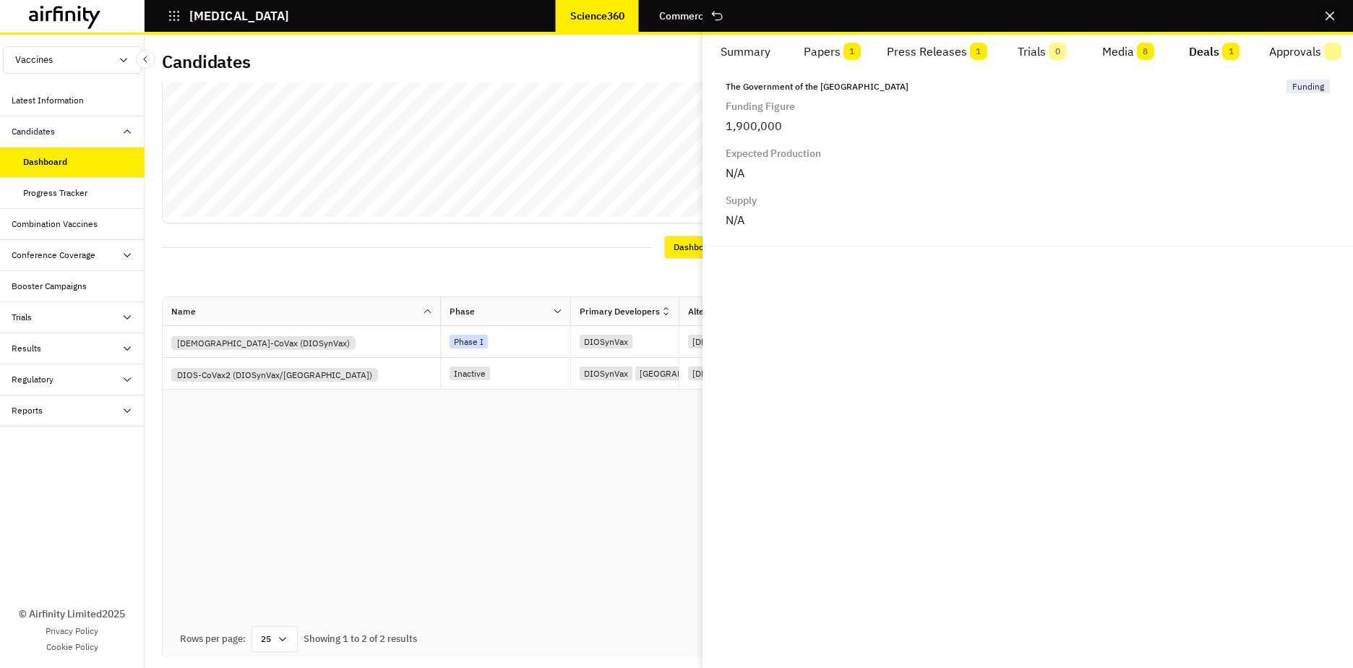
click at [1006, 12] on button "Close" at bounding box center [1330, 15] width 23 height 23
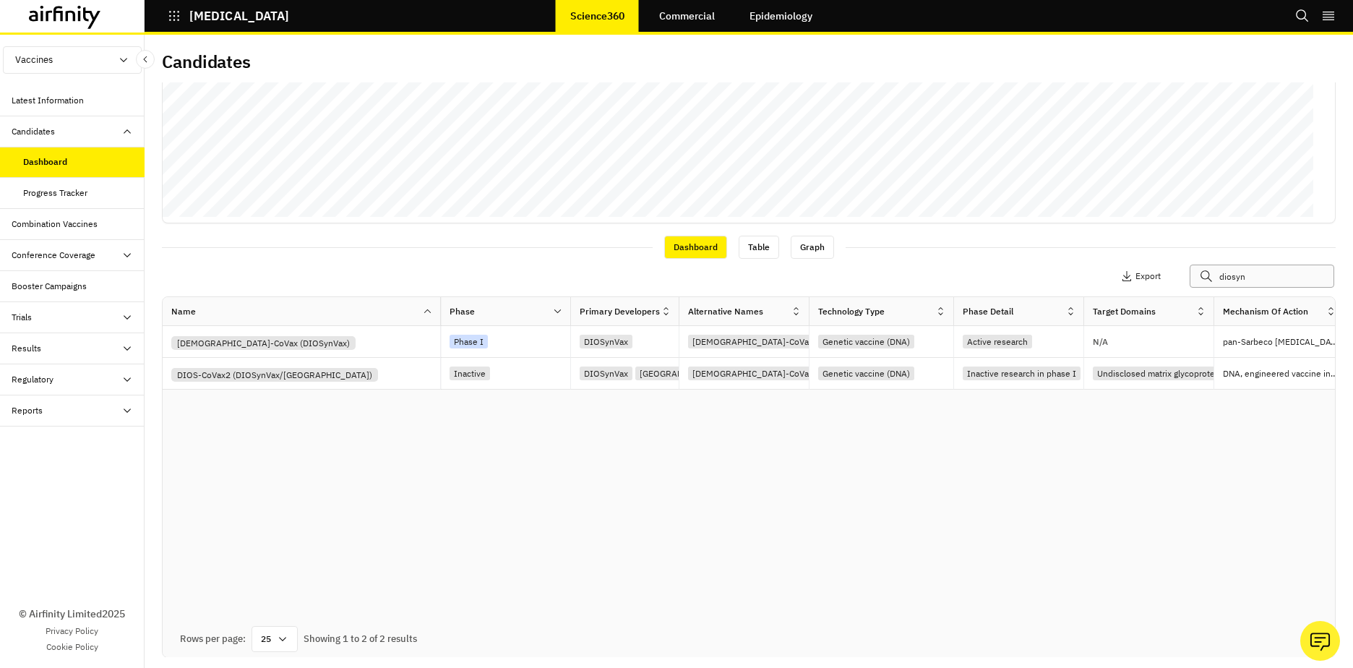
drag, startPoint x: 1235, startPoint y: 273, endPoint x: 1162, endPoint y: 271, distance: 72.3
click at [1006, 271] on div "Apply Filters Columns Export diosyn" at bounding box center [1146, 276] width 361 height 23
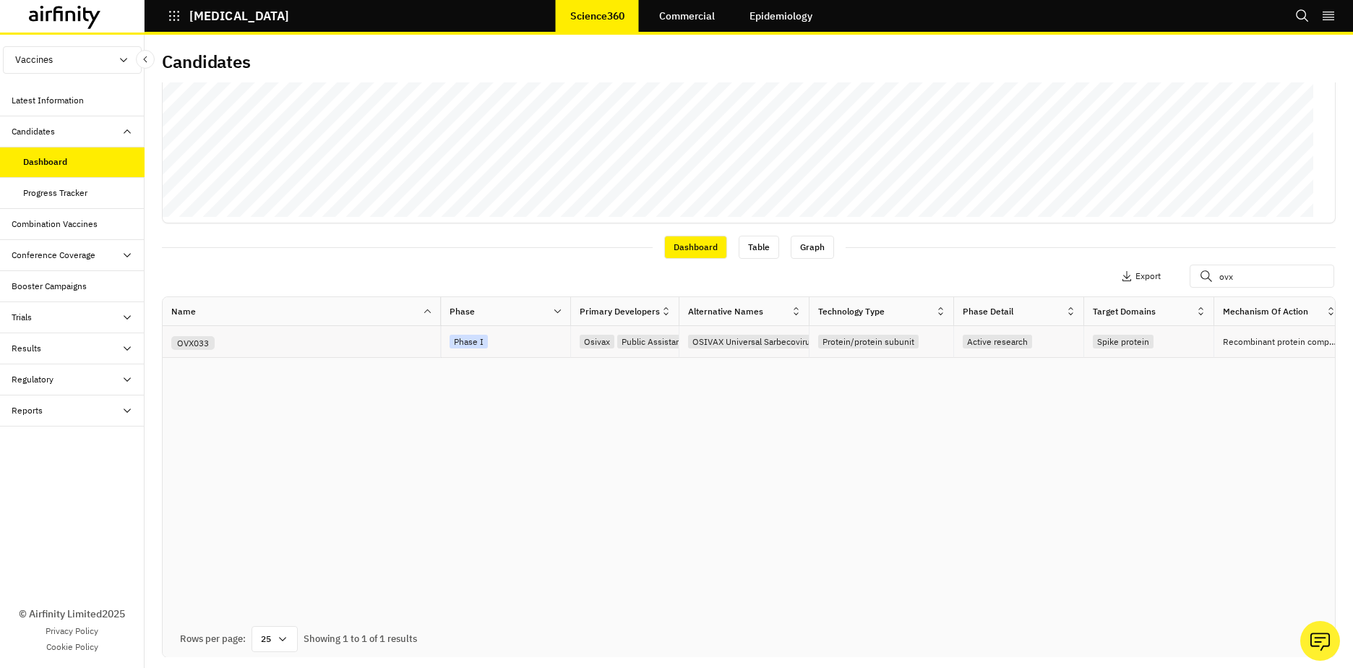
click at [355, 340] on div "OVX033" at bounding box center [305, 341] width 269 height 17
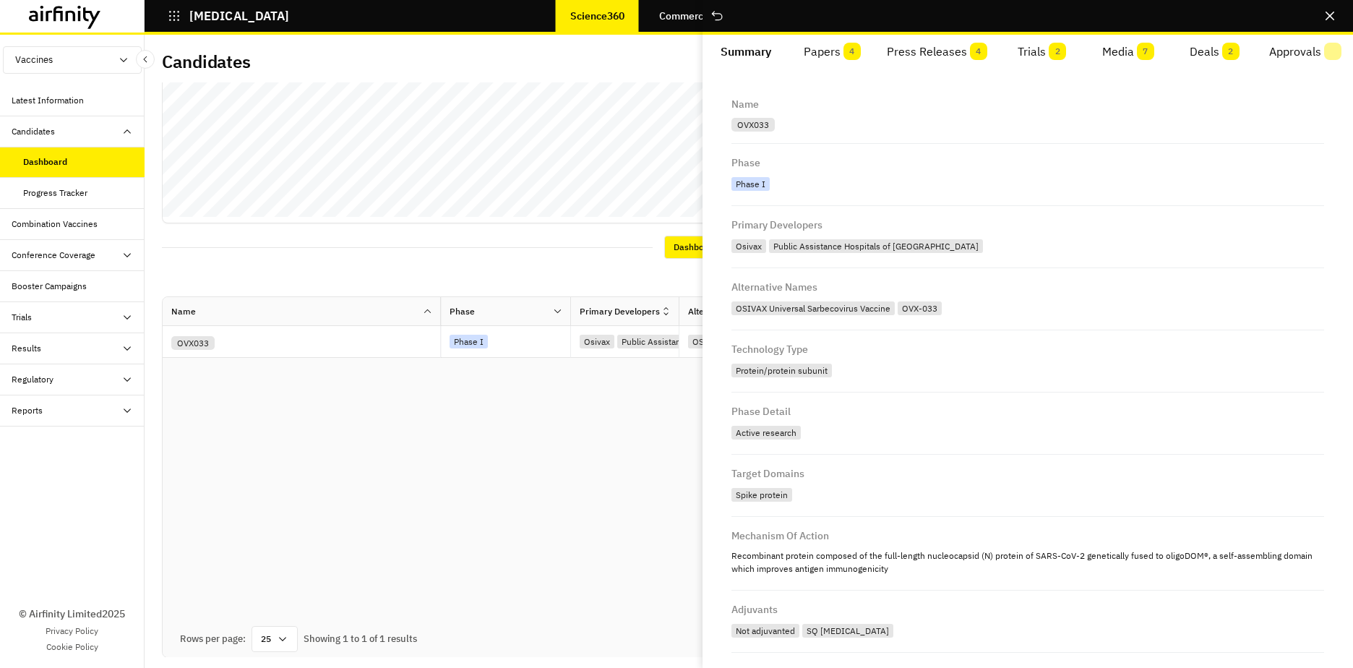
click at [827, 44] on button "Papers 4" at bounding box center [832, 52] width 86 height 35
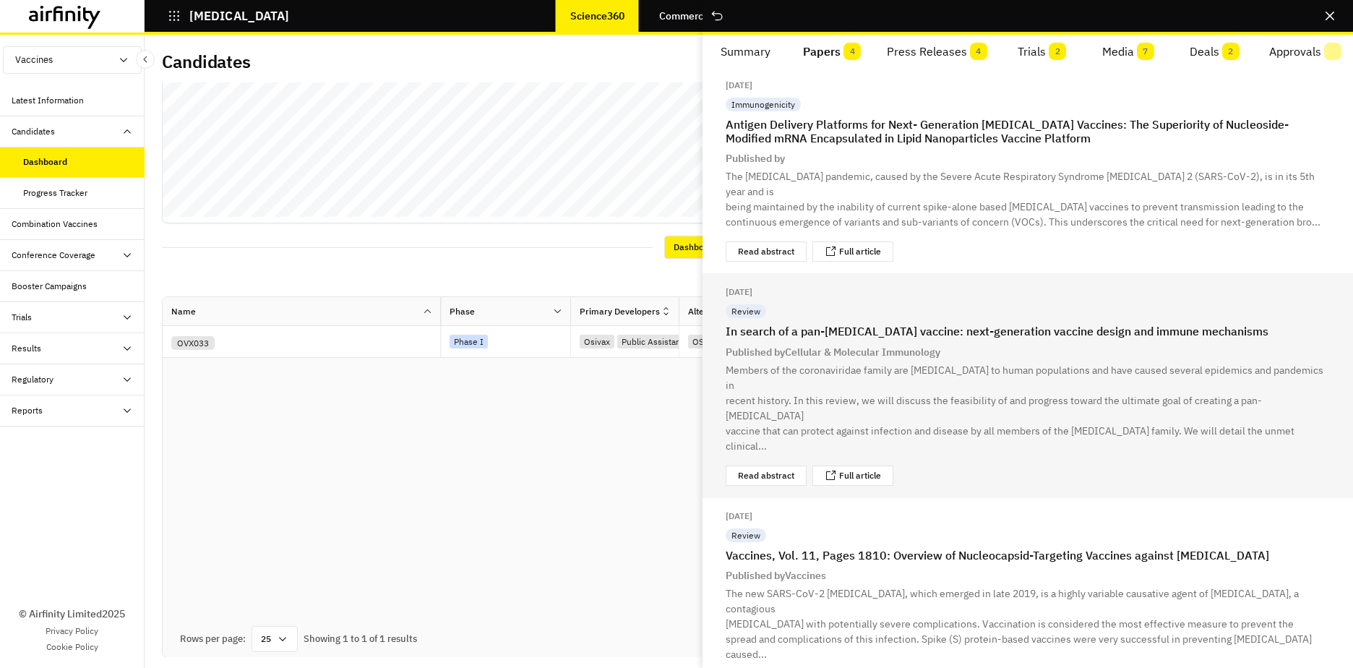
scroll to position [0, 0]
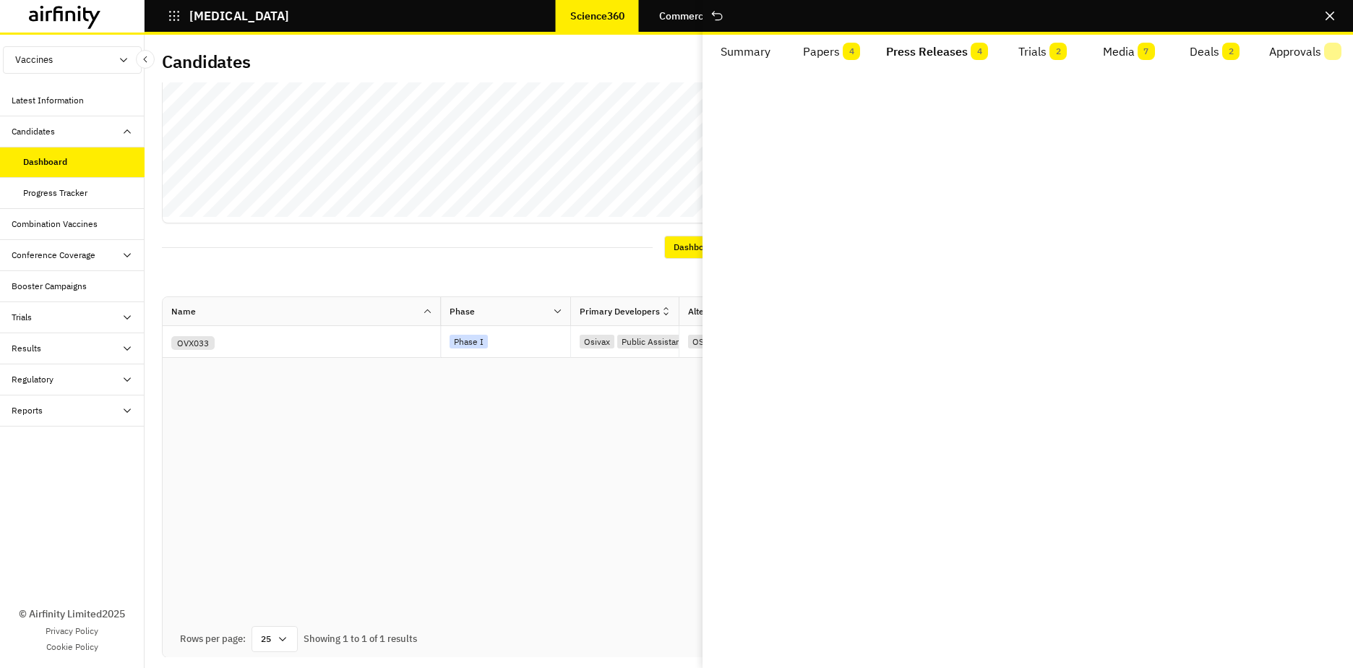
click at [946, 59] on button "Press Releases 4" at bounding box center [937, 52] width 125 height 35
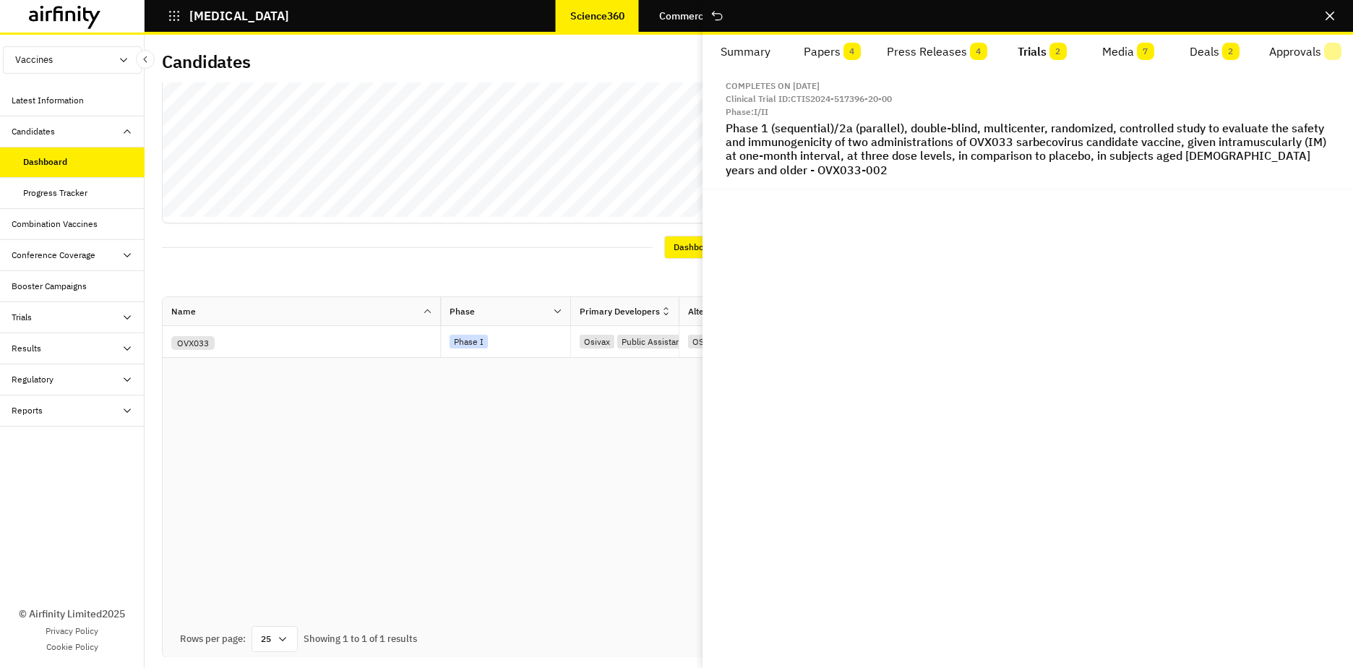
click at [1006, 49] on span "2" at bounding box center [1058, 51] width 17 height 17
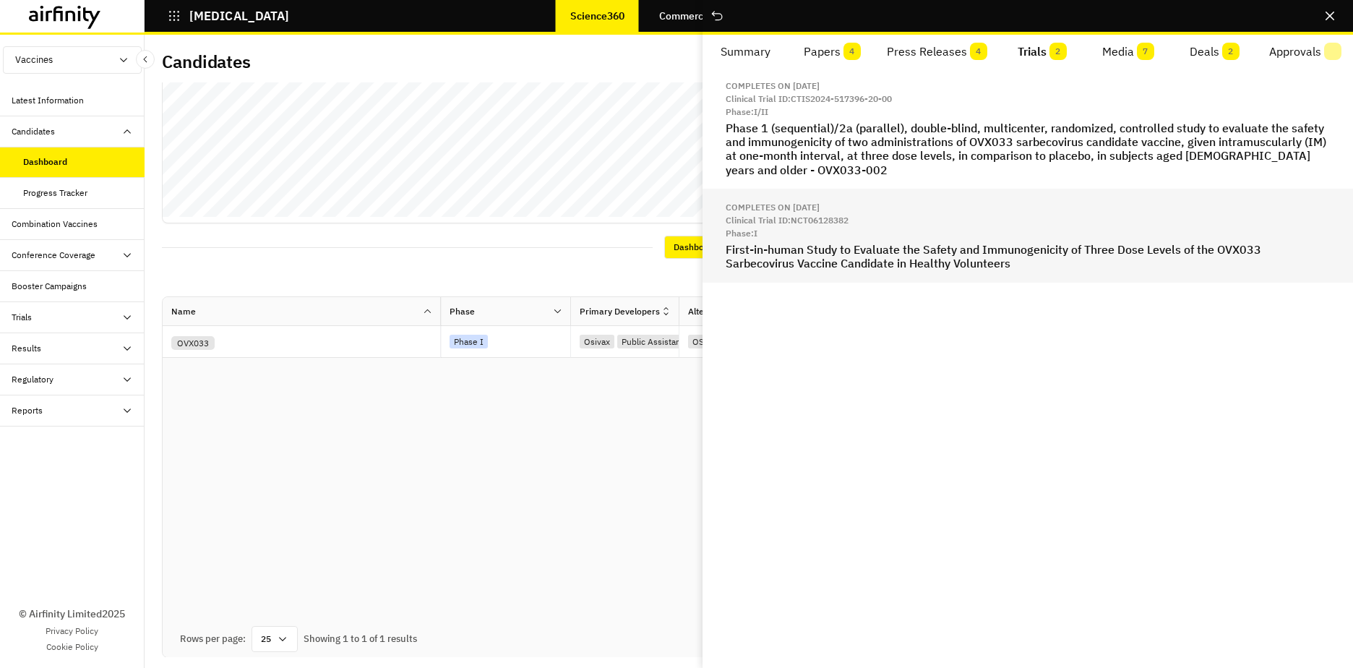
click at [1006, 247] on h2 "First-in-human Study to Evaluate the Safety and Immunogenicity of Three Dose Le…" at bounding box center [1028, 256] width 604 height 27
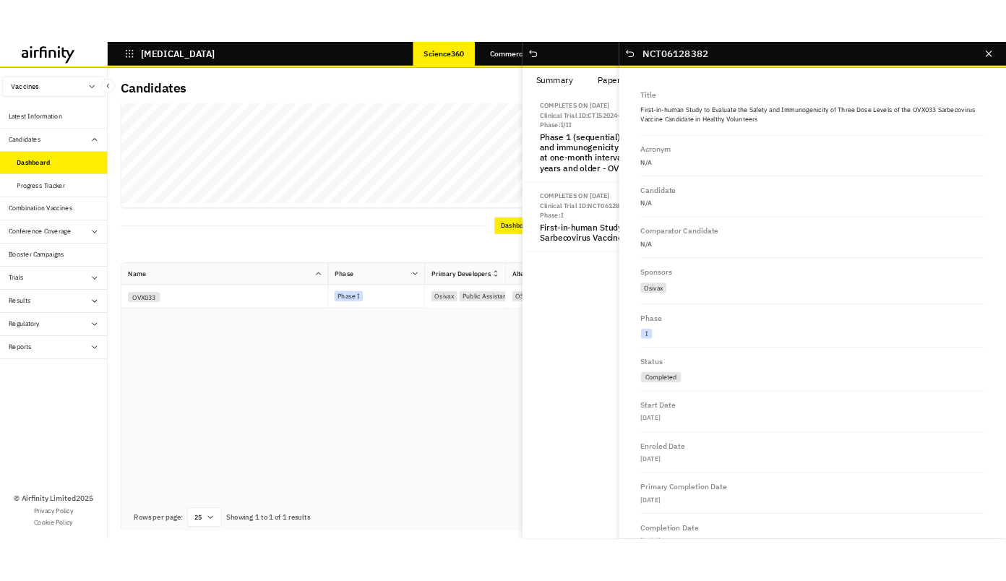
scroll to position [477, 0]
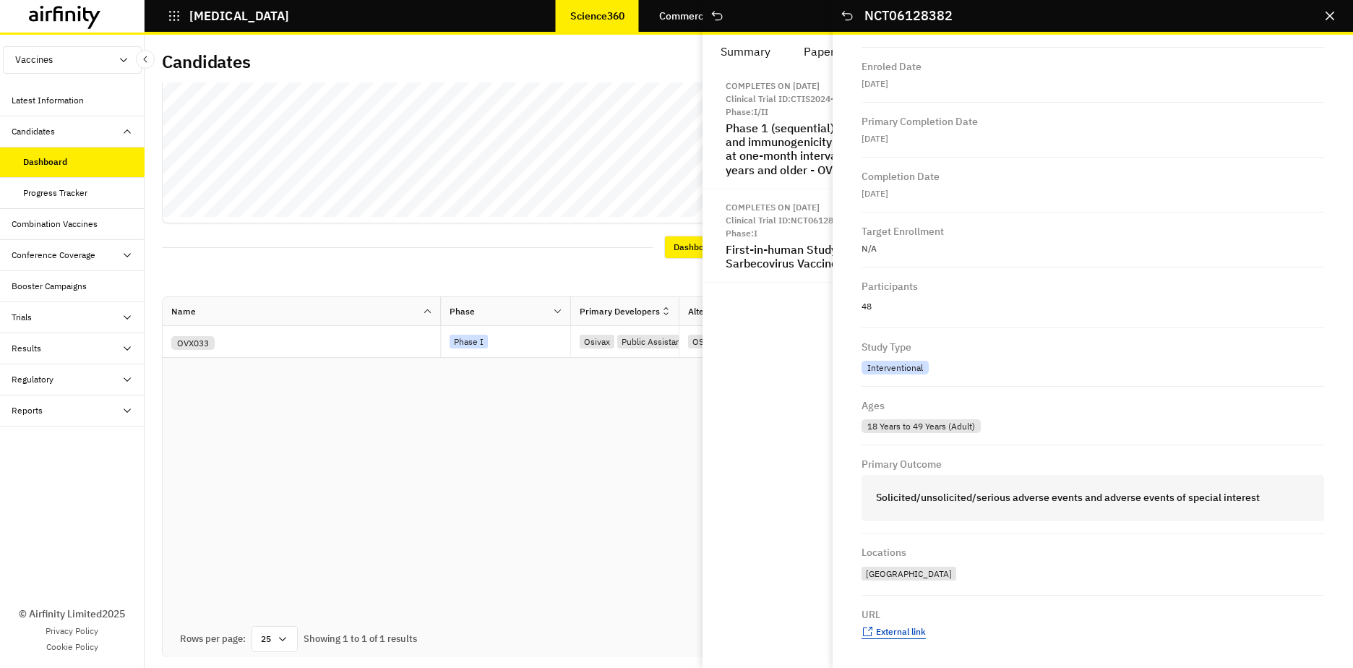
click at [912, 580] on span "External link" at bounding box center [901, 631] width 50 height 11
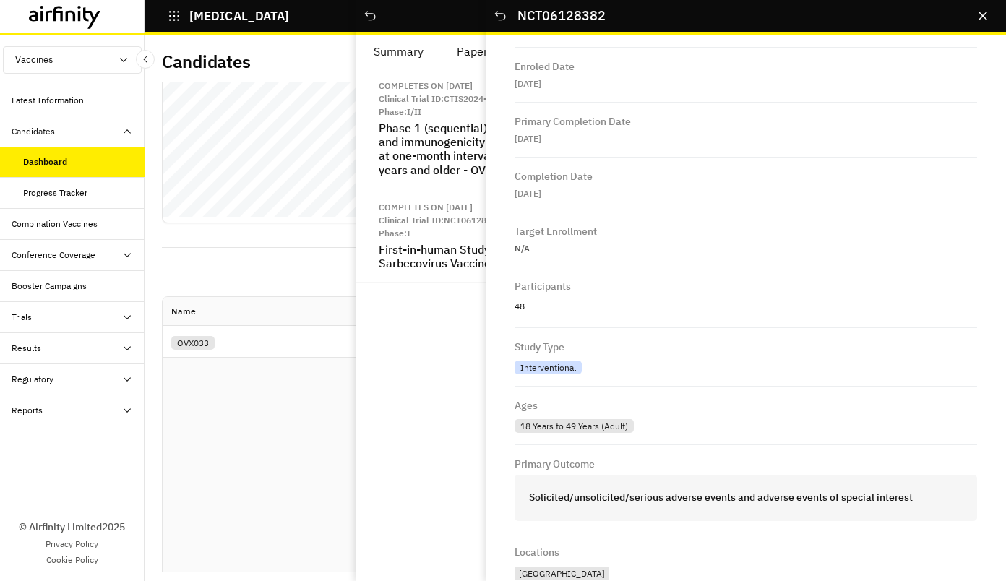
scroll to position [330, 0]
click at [989, 20] on button "Close" at bounding box center [983, 15] width 23 height 23
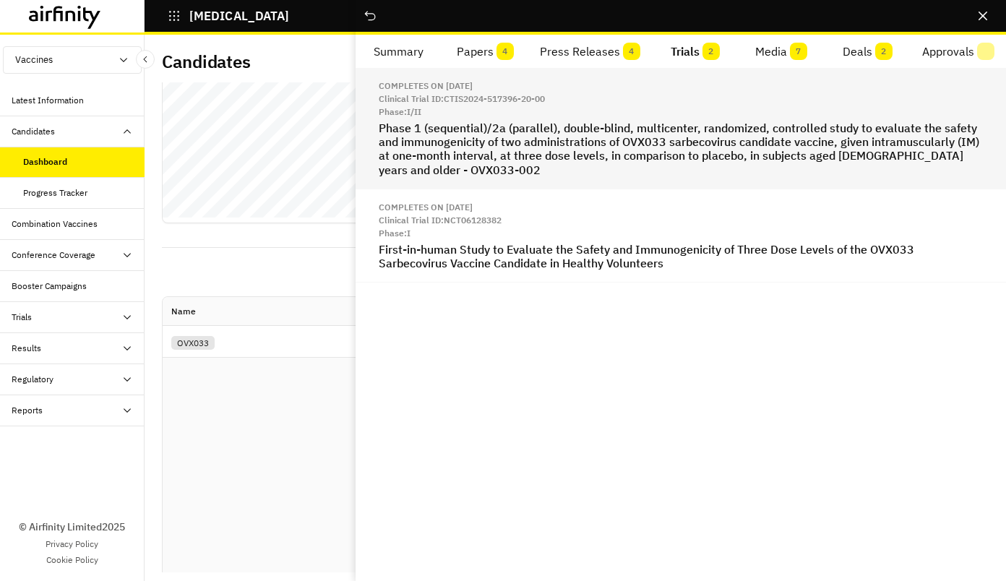
click at [714, 158] on h2 "Phase 1 (sequential)/2a (parallel), double-blind, multicenter, randomized, cont…" at bounding box center [681, 149] width 604 height 56
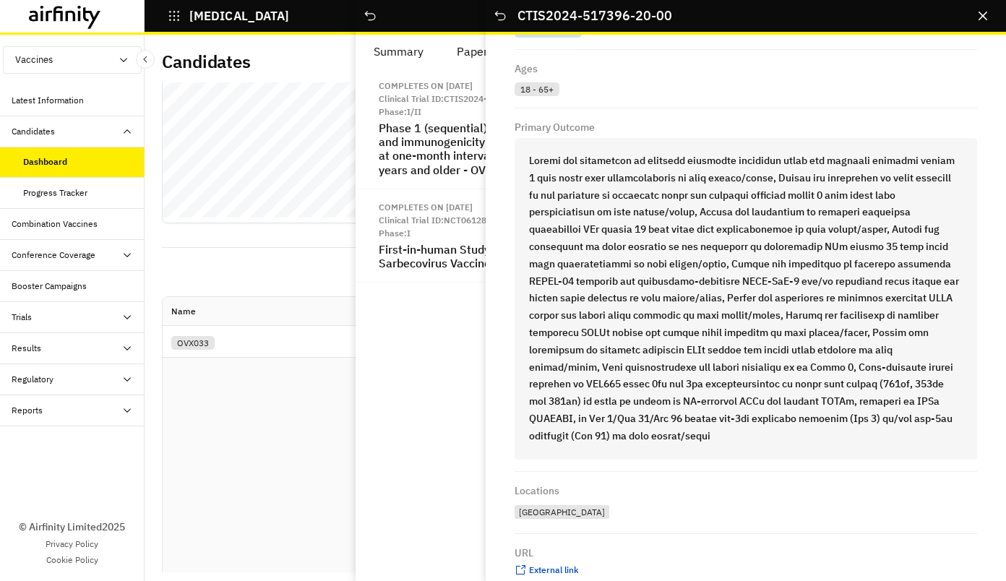
scroll to position [868, 0]
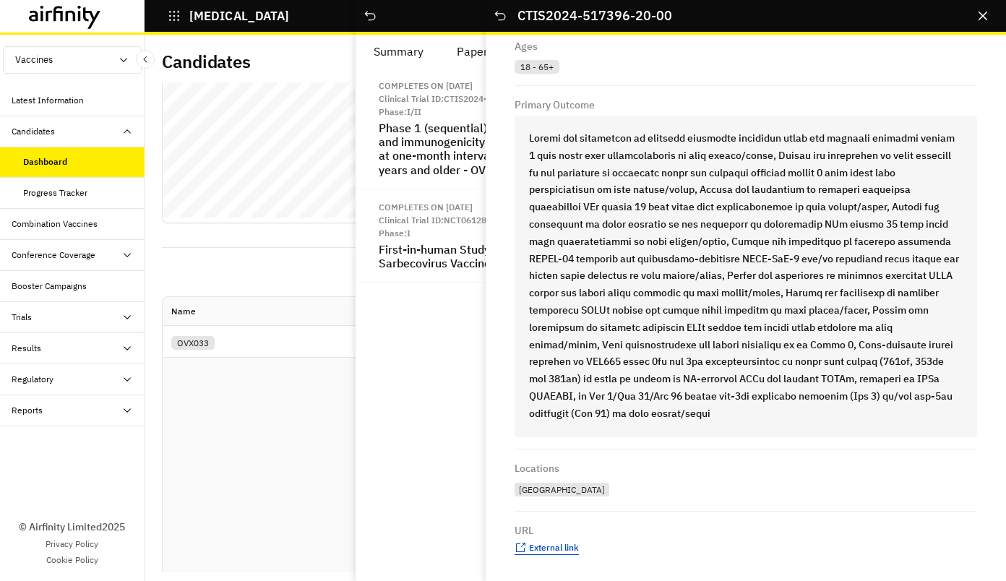
click at [561, 550] on span "External link" at bounding box center [554, 547] width 50 height 11
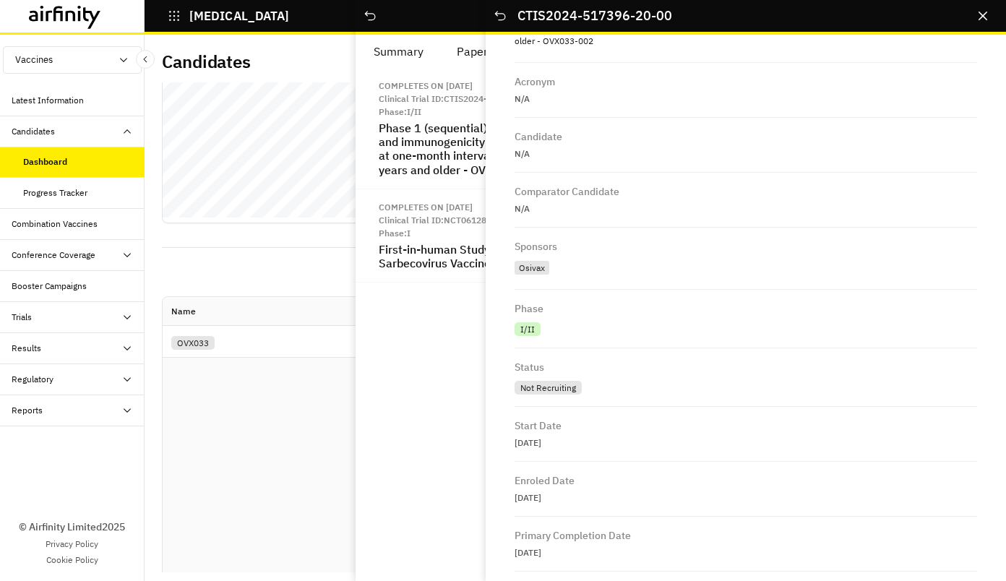
scroll to position [1, 0]
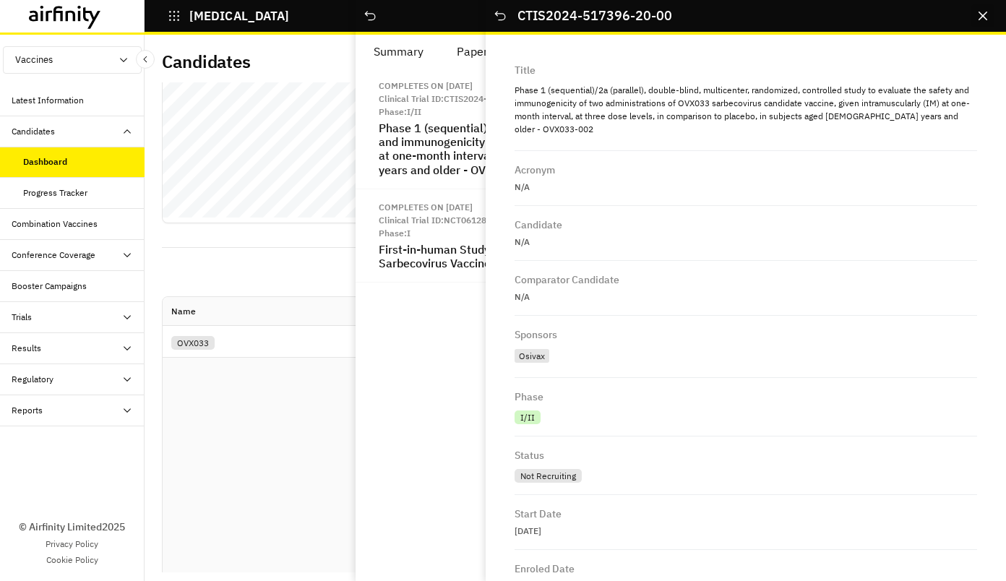
click at [992, 17] on button "Close" at bounding box center [983, 15] width 23 height 23
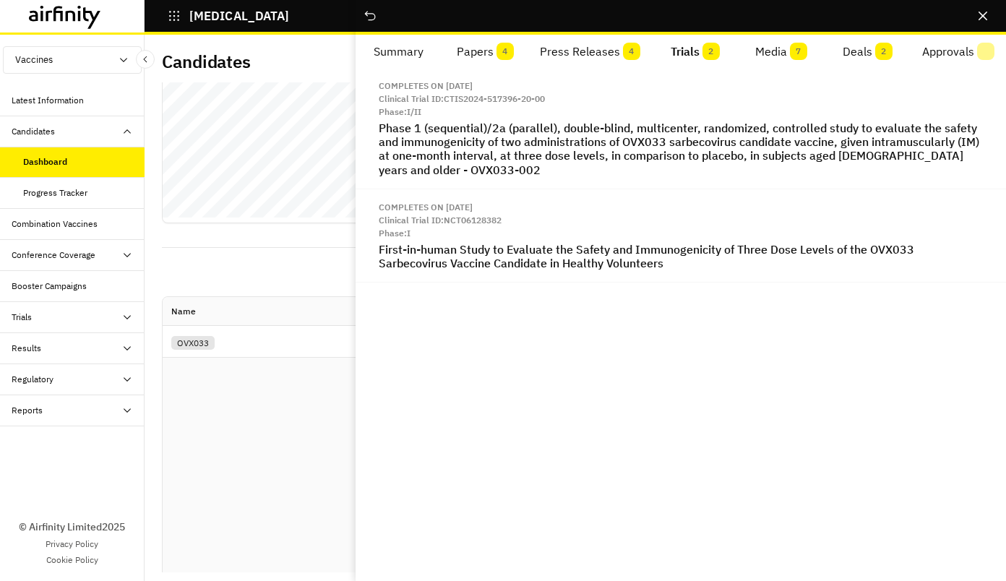
click at [765, 45] on button "Media 7" at bounding box center [781, 52] width 86 height 35
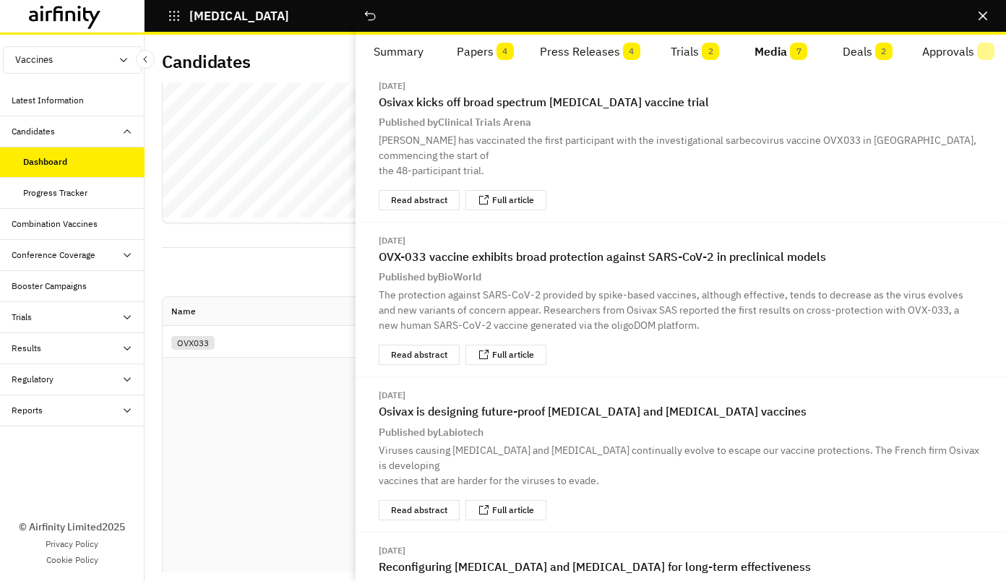
click at [852, 56] on button "Deals 2" at bounding box center [868, 52] width 86 height 35
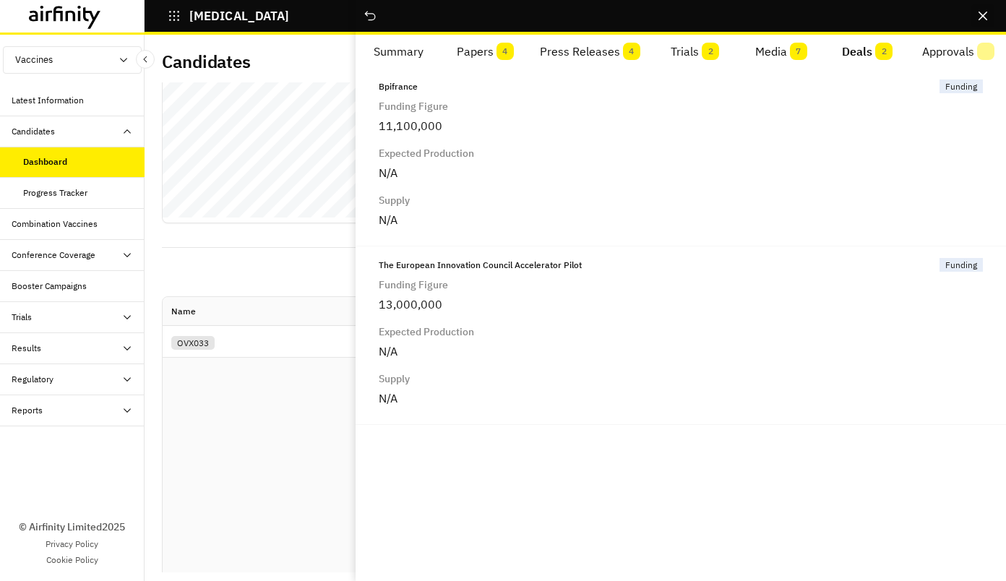
click at [986, 15] on icon "Close" at bounding box center [983, 16] width 9 height 9
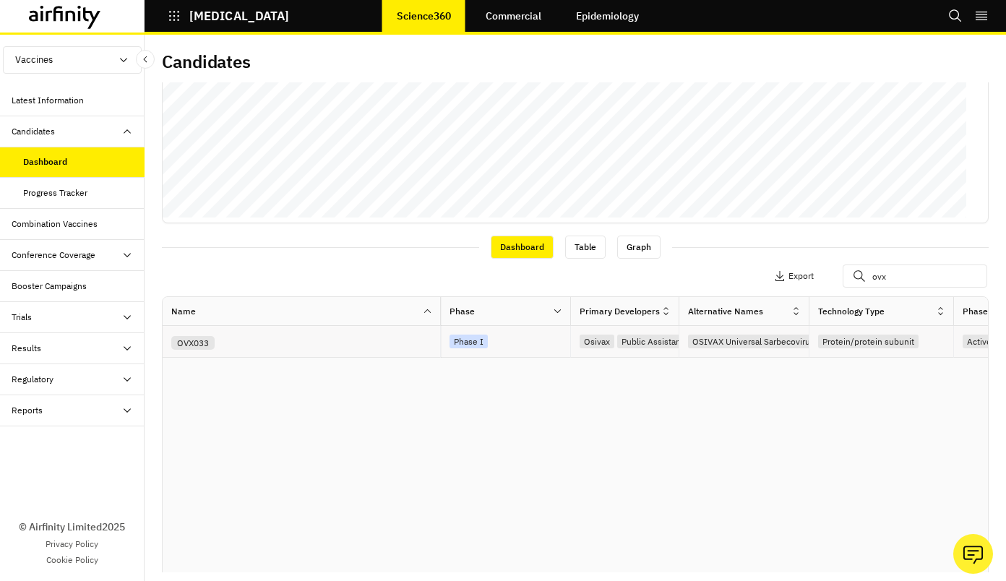
click at [288, 338] on div "OVX033" at bounding box center [305, 341] width 269 height 17
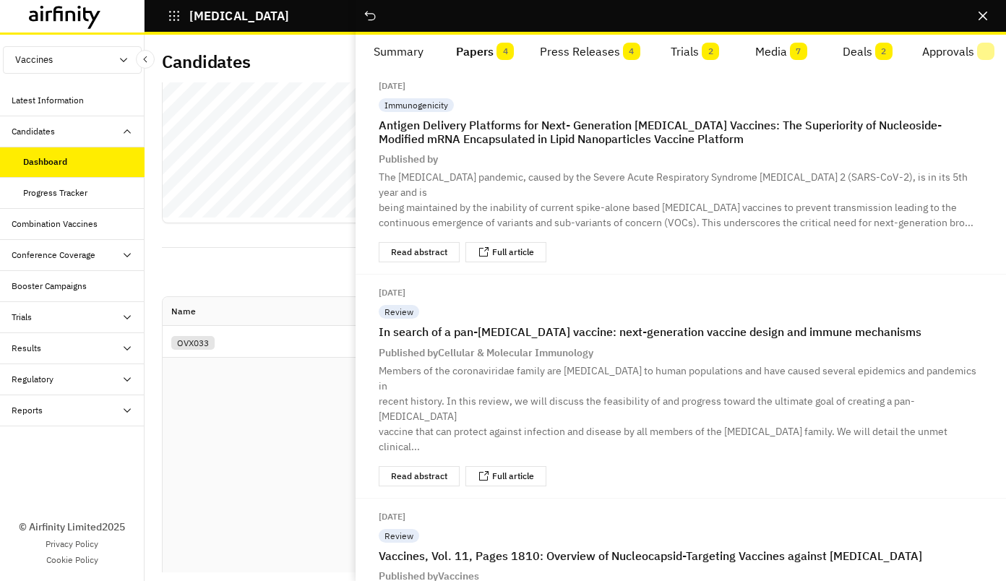
click at [497, 48] on span "4" at bounding box center [505, 51] width 17 height 17
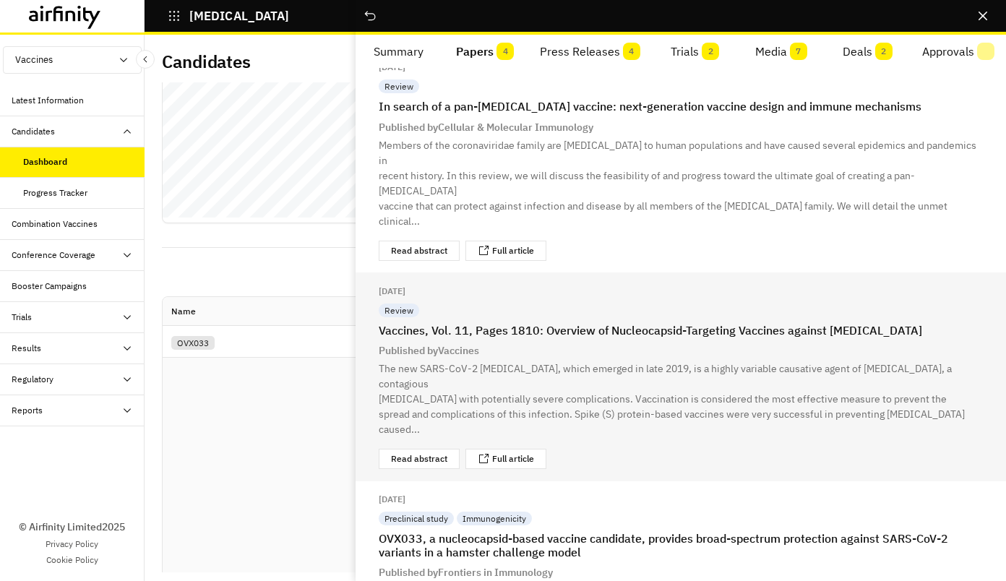
scroll to position [0, 0]
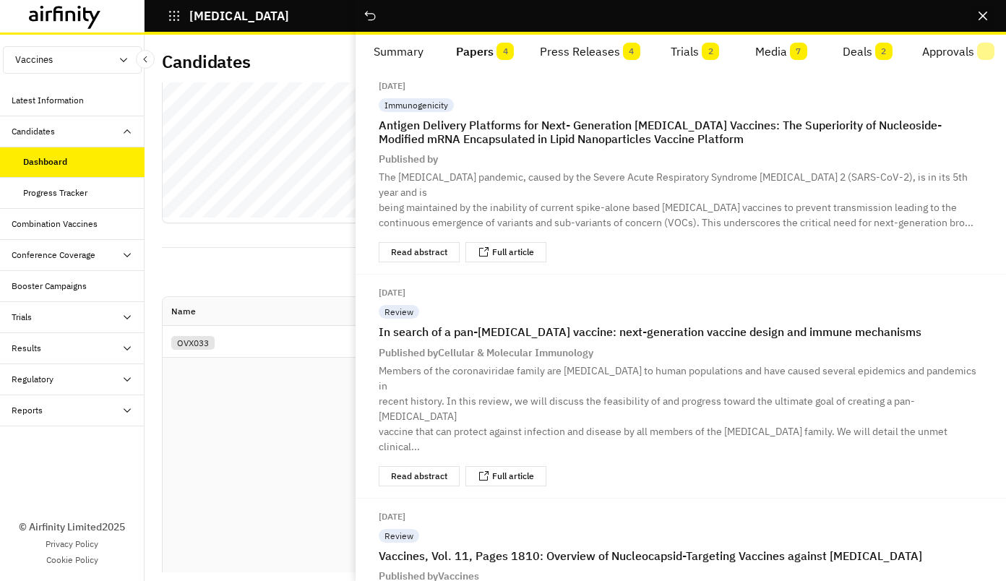
click at [985, 12] on icon "Close" at bounding box center [983, 16] width 9 height 9
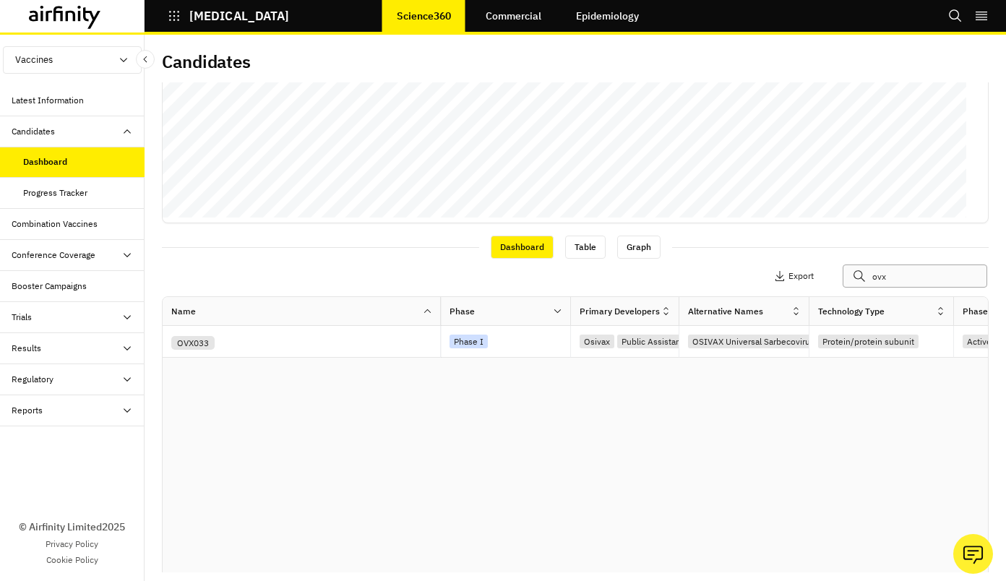
drag, startPoint x: 891, startPoint y: 279, endPoint x: 802, endPoint y: 282, distance: 89.7
click at [804, 282] on div "Apply Filters Columns Export ovx" at bounding box center [799, 276] width 361 height 23
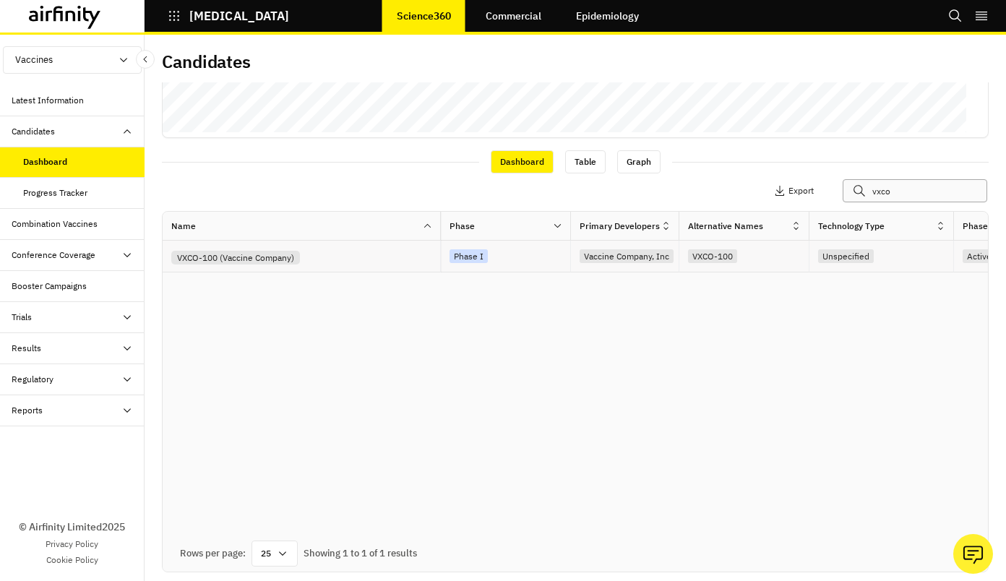
type input "vxco"
click at [364, 248] on div "VXCO-100 (Vaccine Company)" at bounding box center [305, 256] width 269 height 17
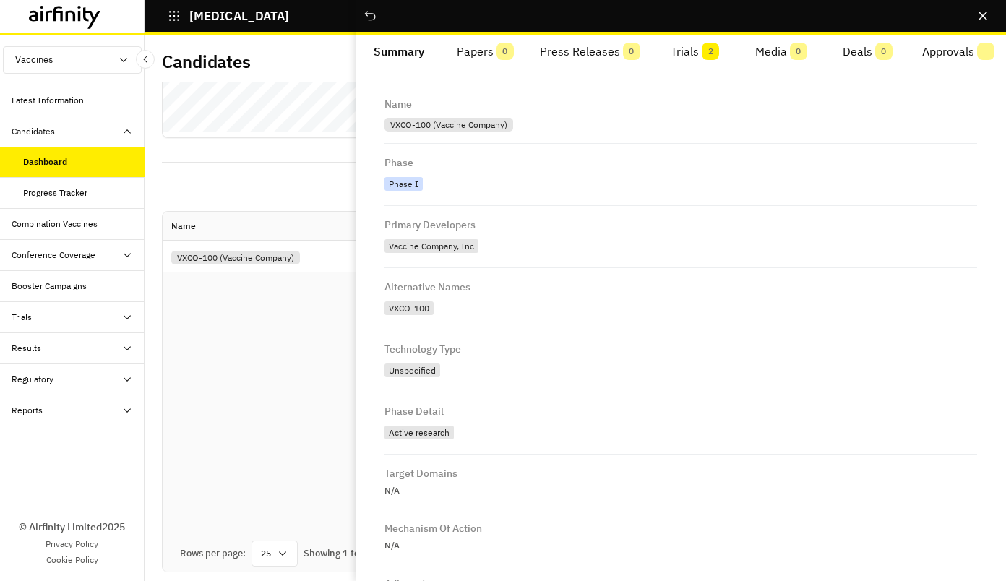
click at [692, 45] on button "Trials 2" at bounding box center [695, 52] width 86 height 35
